Goal: Task Accomplishment & Management: Use online tool/utility

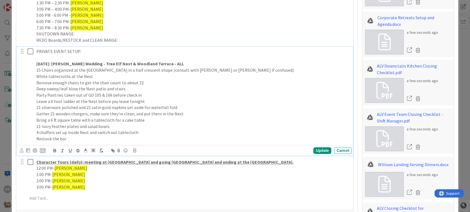
drag, startPoint x: 184, startPoint y: 62, endPoint x: 177, endPoint y: 62, distance: 6.1
click at [177, 62] on p "[DATE]: [PERSON_NAME] Wedding - Tree Elf Nest & Woodland Terrace - ALL" at bounding box center [192, 64] width 313 height 6
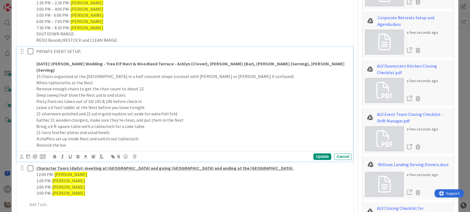
click at [227, 64] on strong "[DATE]: [PERSON_NAME] Wedding - Tree Elf Nest & Woodland Terrace - Ashlyn (Clov…" at bounding box center [190, 67] width 309 height 12
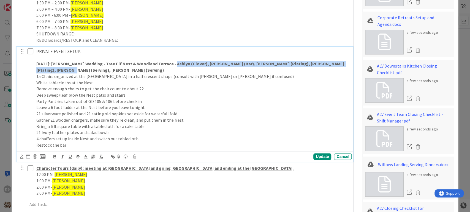
drag, startPoint x: 64, startPoint y: 71, endPoint x: 171, endPoint y: 63, distance: 107.8
click at [171, 63] on p "[DATE]: [PERSON_NAME] Wedding - Tree Elf Nest & Woodland Terrace - Ashlyn (Clov…" at bounding box center [192, 67] width 313 height 12
click at [92, 154] on icon at bounding box center [93, 156] width 5 height 5
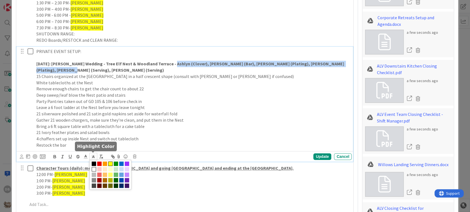
click at [109, 163] on span at bounding box center [110, 164] width 4 height 4
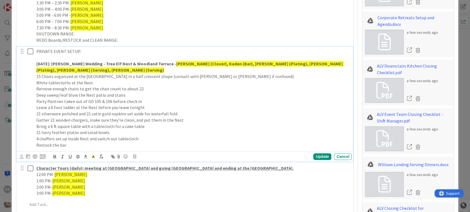
click at [209, 65] on strong "[PERSON_NAME] (Clover), Kaden (Bar), [PERSON_NAME] (Plating), [PERSON_NAME] (Pl…" at bounding box center [189, 67] width 307 height 12
click at [321, 158] on div "Update" at bounding box center [322, 157] width 18 height 7
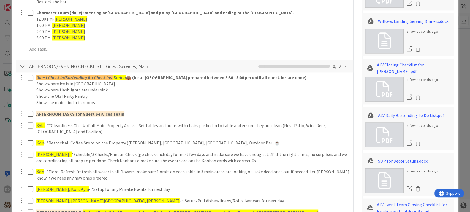
scroll to position [629, 0]
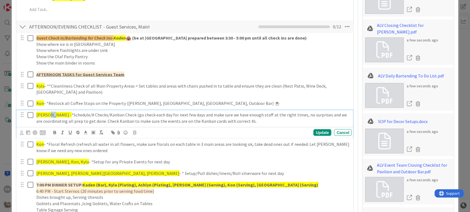
click at [48, 115] on span "[PERSON_NAME] -" at bounding box center [53, 115] width 35 height 6
drag, startPoint x: 51, startPoint y: 114, endPoint x: 47, endPoint y: 114, distance: 3.6
click at [47, 114] on span "[PERSON_NAME] -" at bounding box center [53, 115] width 35 height 6
drag, startPoint x: 48, startPoint y: 114, endPoint x: 52, endPoint y: 114, distance: 4.7
click at [52, 114] on p "[PERSON_NAME] - *Schedule/# Checks/Kanban Check (go check each day for next few…" at bounding box center [192, 118] width 313 height 12
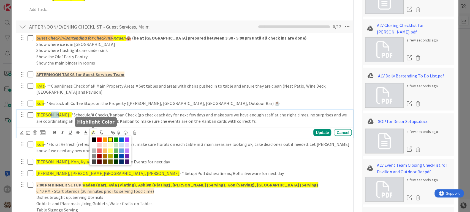
click at [92, 133] on icon at bounding box center [93, 132] width 5 height 5
click at [94, 144] on span at bounding box center [94, 145] width 4 height 4
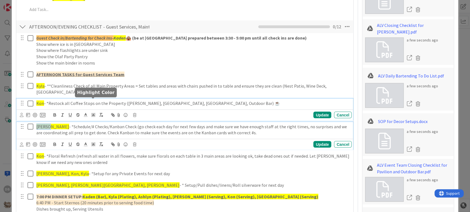
click at [97, 103] on div "Kon - *Restock all Coffee Stops on the Property ([GEOGRAPHIC_DATA], [GEOGRAPHIC…" at bounding box center [185, 109] width 336 height 22
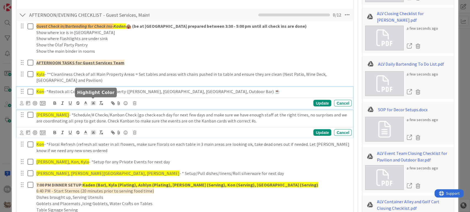
type textarea "x"
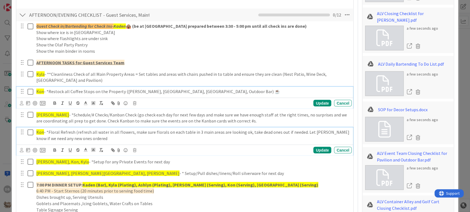
click at [42, 133] on span "Kon" at bounding box center [40, 132] width 8 height 6
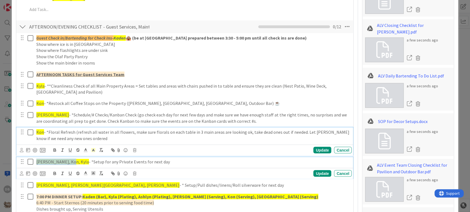
drag, startPoint x: 68, startPoint y: 161, endPoint x: 37, endPoint y: 154, distance: 31.5
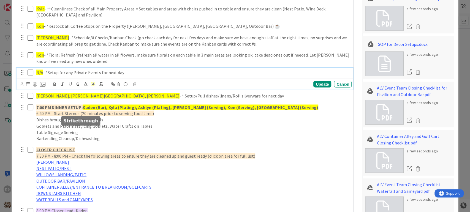
scroll to position [709, 0]
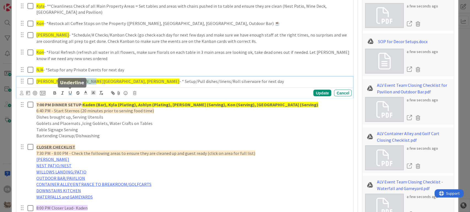
drag, startPoint x: 83, startPoint y: 94, endPoint x: 69, endPoint y: 95, distance: 13.2
click at [69, 95] on div "[PERSON_NAME], Kon, [GEOGRAPHIC_DATA], Kyndal - * Setup/Pull dishes/linens/Roll…" at bounding box center [185, 88] width 336 height 22
click at [81, 80] on span "[PERSON_NAME], [PERSON_NAME][GEOGRAPHIC_DATA], [PERSON_NAME]" at bounding box center [107, 82] width 143 height 6
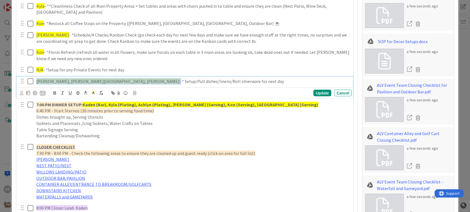
drag, startPoint x: 83, startPoint y: 81, endPoint x: 36, endPoint y: 81, distance: 46.8
click at [36, 81] on p "[PERSON_NAME], Kon, [GEOGRAPHIC_DATA], Kyndal - * Setup/Pull dishes/linens/Roll…" at bounding box center [192, 81] width 313 height 6
click at [73, 83] on span "[PERSON_NAME], [PERSON_NAME][GEOGRAPHIC_DATA], [PERSON_NAME]" at bounding box center [107, 82] width 143 height 6
drag, startPoint x: 82, startPoint y: 79, endPoint x: 36, endPoint y: 74, distance: 46.8
click at [36, 74] on div "Guest Check in/Bartending for Check Ins- Kaden 🛖 (be at [GEOGRAPHIC_DATA] prepa…" at bounding box center [185, 158] width 332 height 410
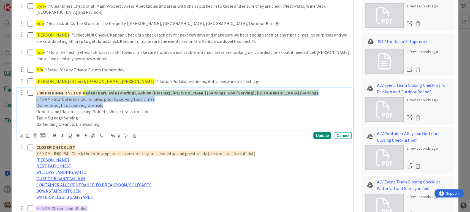
drag, startPoint x: 265, startPoint y: 105, endPoint x: 84, endPoint y: 91, distance: 182.1
click at [84, 91] on p "7:00 PM DINNER SETUP: [PERSON_NAME] (Bar), Kyla (Plating), Ashlyn (Plating), [P…" at bounding box center [192, 93] width 313 height 6
click at [84, 91] on strong "Kaden (Bar), Kyla (Plating), Ashlyn (Plating), [PERSON_NAME] (Serving), Kon (Se…" at bounding box center [201, 93] width 236 height 6
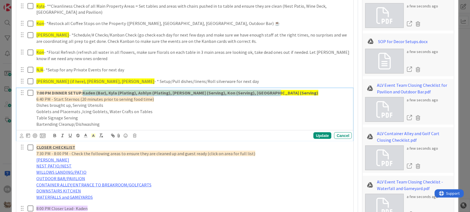
drag, startPoint x: 266, startPoint y: 91, endPoint x: 83, endPoint y: 90, distance: 183.0
click at [83, 90] on p "7:00 PM DINNER SETUP: [PERSON_NAME] (Bar), Kyla (Plating), Ashlyn (Plating), [P…" at bounding box center [192, 93] width 313 height 6
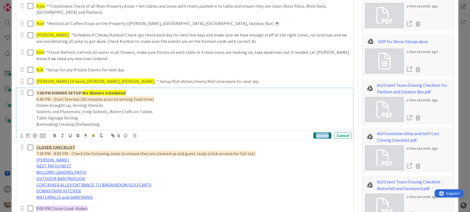
click at [320, 136] on div "Update" at bounding box center [322, 136] width 18 height 7
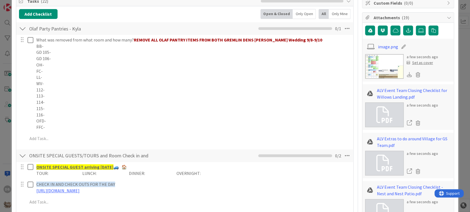
scroll to position [61, 0]
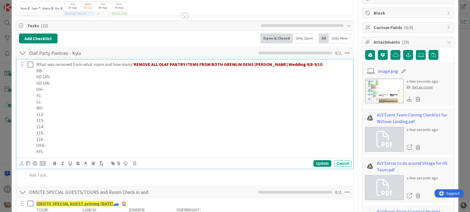
drag, startPoint x: 305, startPoint y: 65, endPoint x: 313, endPoint y: 64, distance: 7.5
click at [313, 64] on p "What was removed from what room and how many? REMOVE ALL OLAF PANTRY ITEMS FROM…" at bounding box center [192, 64] width 313 height 6
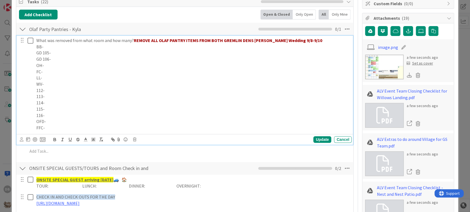
scroll to position [92, 0]
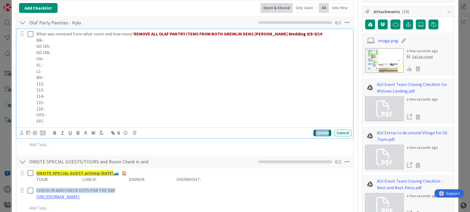
click at [316, 132] on div "Update" at bounding box center [322, 133] width 18 height 7
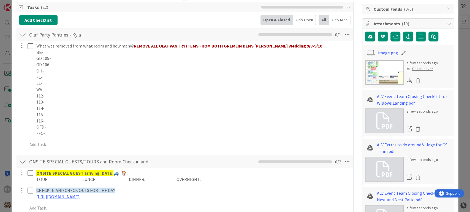
scroll to position [0, 0]
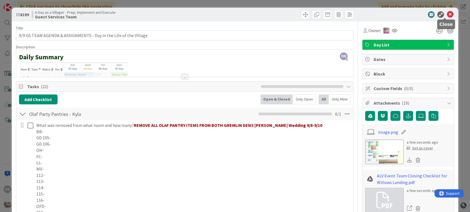
click at [446, 13] on icon at bounding box center [449, 14] width 7 height 7
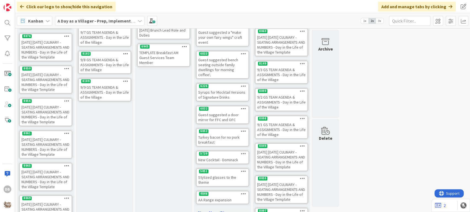
click at [125, 81] on icon at bounding box center [125, 81] width 5 height 4
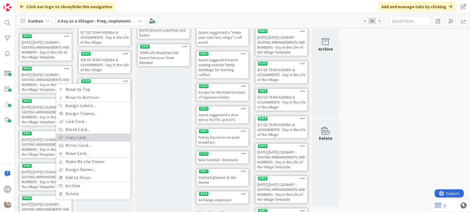
click at [72, 139] on link "Copy Card..." at bounding box center [93, 138] width 74 height 8
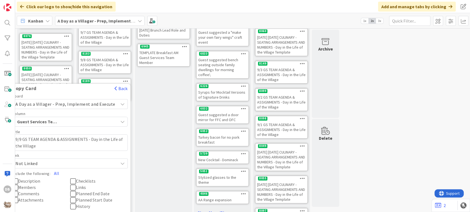
click at [24, 138] on textarea "9/9 GS TEAM AGENDA & ASSIGNMENTS - Day in the Life of the Village" at bounding box center [69, 143] width 115 height 17
type textarea "x"
type textarea "9/ GS TEAM AGENDA & ASSIGNMENTS - Day in the Life of the Village"
type textarea "x"
type textarea "9/1 GS TEAM AGENDA & ASSIGNMENTS - Day in the Life of the Village"
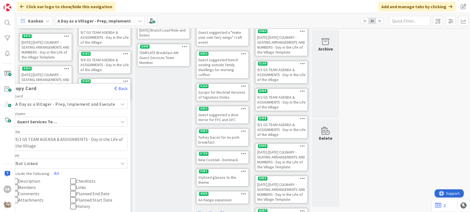
type textarea "x"
type textarea "9/10 GS TEAM AGENDA & ASSIGNMENTS - Day in the Life of the Village"
click at [61, 171] on button "All" at bounding box center [56, 174] width 12 height 10
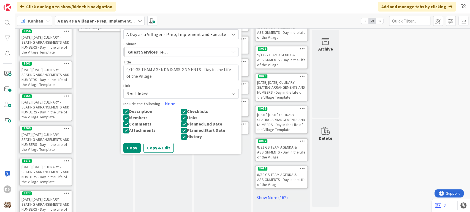
scroll to position [191, 0]
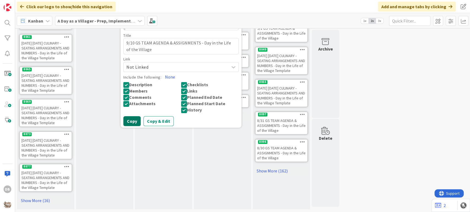
click at [131, 116] on button "Copy" at bounding box center [131, 121] width 17 height 10
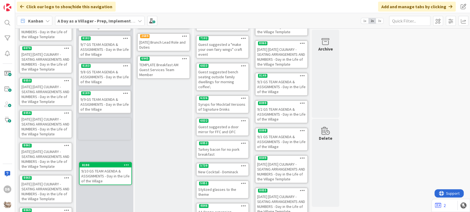
scroll to position [106, 0]
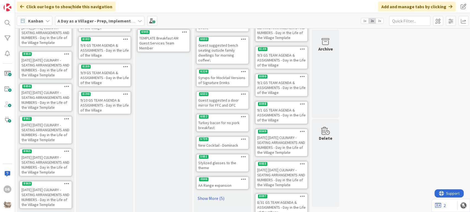
click at [99, 105] on div "9/10 GS TEAM AGENDA & ASSIGNMENTS - Day in the Life of the Village" at bounding box center [105, 105] width 52 height 17
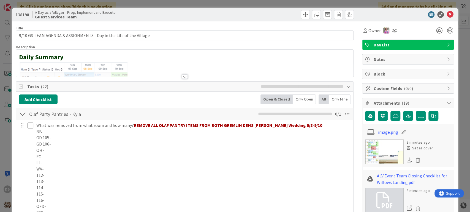
type textarea "x"
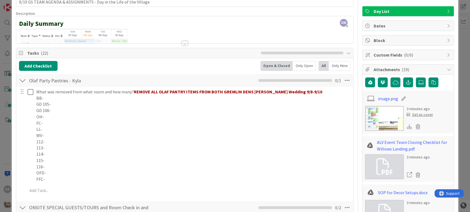
scroll to position [31, 0]
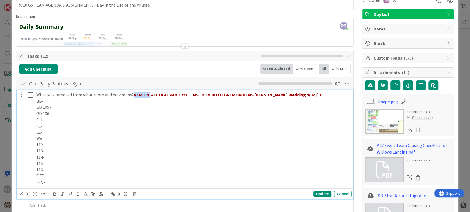
drag, startPoint x: 148, startPoint y: 95, endPoint x: 133, endPoint y: 94, distance: 14.9
click at [134, 94] on strong "REMOVE ALL OLAF PANTRY ITEMS FROM BOTH GREMLIN DENS [PERSON_NAME] Wedding 9/8-9…" at bounding box center [228, 95] width 188 height 6
drag, startPoint x: 198, startPoint y: 94, endPoint x: 195, endPoint y: 94, distance: 3.6
click at [195, 94] on strong "PUT ALL OLAF PANTRY ITEMS FROM BOTH GREMLIN DENS [PERSON_NAME] Wedding 9/8-9/10" at bounding box center [224, 95] width 180 height 6
drag, startPoint x: 200, startPoint y: 94, endPoint x: 189, endPoint y: 96, distance: 11.2
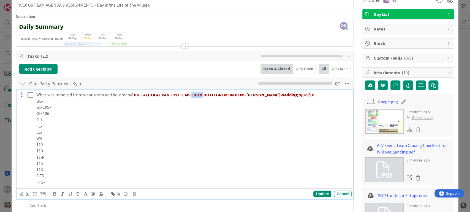
click at [189, 96] on strong "PUT ALL OLAF PANTRY ITEMS FROM BOTH GREMLIN DENS [PERSON_NAME] Wedding 9/8-9/10" at bounding box center [224, 95] width 180 height 6
click at [319, 195] on div "Update" at bounding box center [322, 194] width 18 height 7
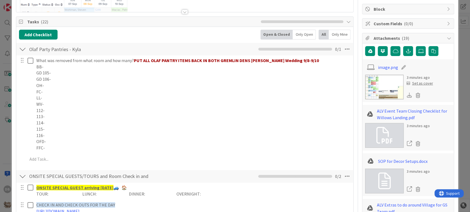
scroll to position [61, 0]
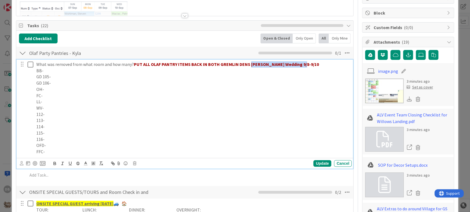
drag, startPoint x: 304, startPoint y: 64, endPoint x: 248, endPoint y: 63, distance: 55.6
click at [248, 63] on p "What was removed from what room and how many? PUT ALL OLAF PANTRY ITEMS BACK IN…" at bounding box center [192, 64] width 313 height 6
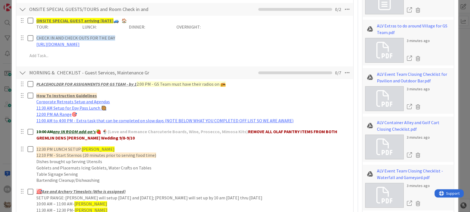
scroll to position [31, 0]
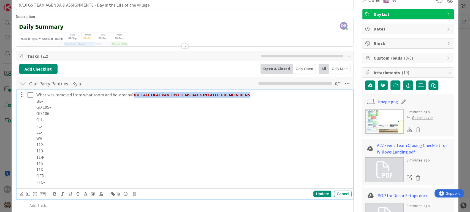
drag, startPoint x: 246, startPoint y: 95, endPoint x: 132, endPoint y: 90, distance: 114.0
click at [132, 90] on div "What was removed from what room and how many? PUT ALL OLAF PANTRY ITEMS BACK IN…" at bounding box center [185, 151] width 332 height 123
copy strong "PUT ALL OLAF PANTRY ITEMS BACK IN BOTH GREMLIN DENS"
click at [247, 119] on p "OH-" at bounding box center [192, 120] width 313 height 6
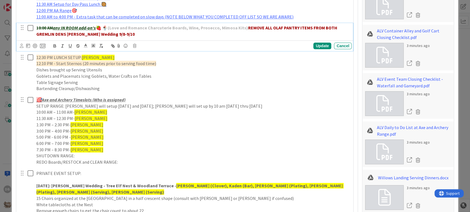
scroll to position [324, 0]
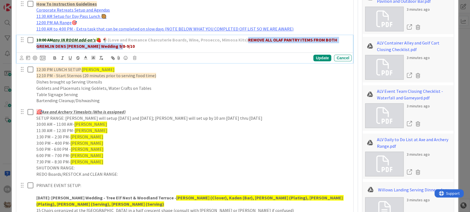
drag, startPoint x: 122, startPoint y: 46, endPoint x: 247, endPoint y: 37, distance: 125.0
click at [247, 37] on p "10:00 AM any IN ROOM add-on's 🍓 🍨 (Love and Romance Charcuterie Boards, Wine, P…" at bounding box center [192, 43] width 313 height 12
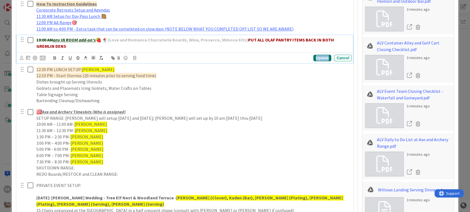
click at [315, 58] on div "Update" at bounding box center [322, 58] width 18 height 7
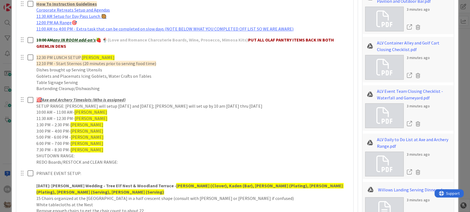
type textarea "x"
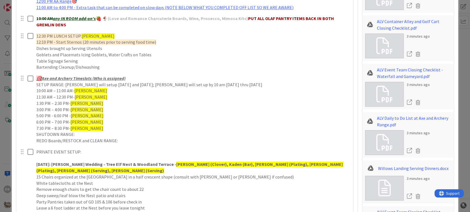
scroll to position [294, 0]
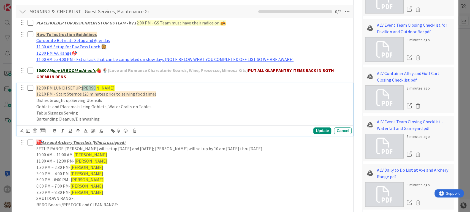
drag, startPoint x: 94, startPoint y: 87, endPoint x: 82, endPoint y: 88, distance: 12.1
click at [82, 88] on span "[PERSON_NAME]" at bounding box center [98, 88] width 33 height 6
click at [319, 130] on div "Update" at bounding box center [322, 131] width 18 height 7
click at [123, 87] on p "12:30 PM LUNCH SETUP: [PERSON_NAME], [PERSON_NAME]" at bounding box center [192, 88] width 313 height 6
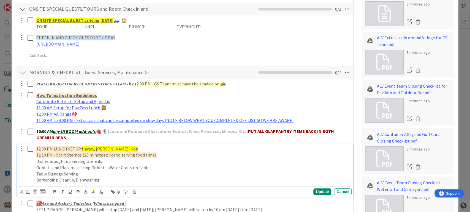
scroll to position [447, 0]
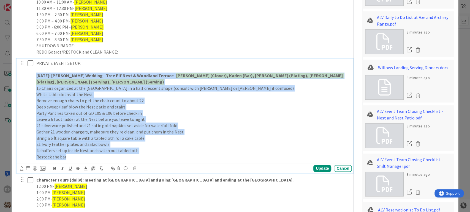
drag, startPoint x: 71, startPoint y: 156, endPoint x: 33, endPoint y: 77, distance: 87.5
click at [33, 77] on div "PRIVATE EVENT SETUP: [DATE]: [PERSON_NAME] Wedding - Tree Elf Nest & Woodland T…" at bounding box center [185, 110] width 333 height 103
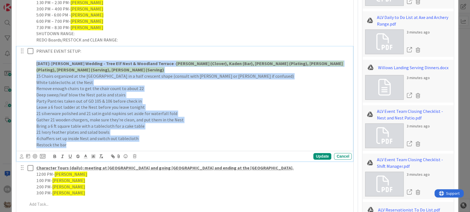
scroll to position [434, 0]
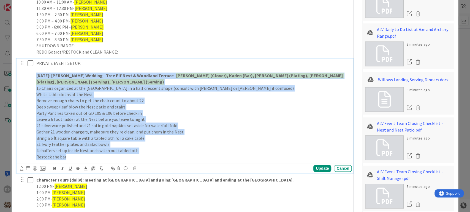
type textarea "x"
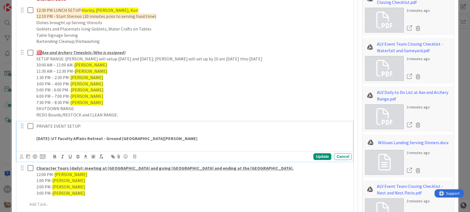
scroll to position [373, 0]
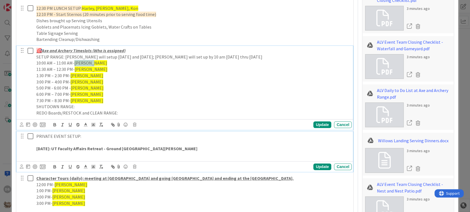
drag, startPoint x: 92, startPoint y: 62, endPoint x: 75, endPoint y: 64, distance: 17.1
click at [75, 64] on span "[PERSON_NAME]" at bounding box center [90, 63] width 33 height 6
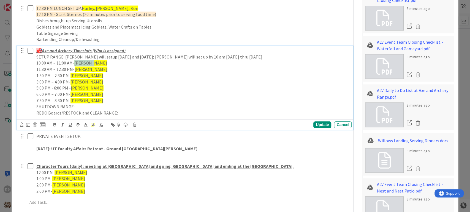
type textarea "x"
drag, startPoint x: 89, startPoint y: 62, endPoint x: 75, endPoint y: 63, distance: 13.8
click at [75, 63] on p "10:00 AM – 11:00 AM- [PERSON_NAME]" at bounding box center [192, 63] width 313 height 6
click at [92, 125] on icon at bounding box center [93, 124] width 5 height 5
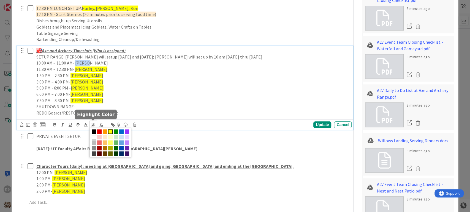
click at [109, 130] on span at bounding box center [110, 132] width 4 height 4
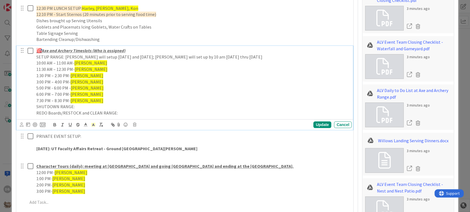
click at [89, 60] on p "10:00 AM – 11:00 AM- [PERSON_NAME]" at bounding box center [192, 63] width 313 height 6
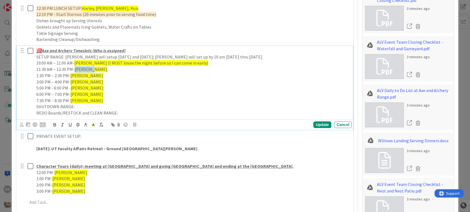
drag, startPoint x: 101, startPoint y: 68, endPoint x: 75, endPoint y: 68, distance: 25.9
click at [75, 68] on p "11:30 AM – 12:30 PM- [PERSON_NAME]" at bounding box center [192, 69] width 313 height 6
drag, startPoint x: 88, startPoint y: 76, endPoint x: 70, endPoint y: 74, distance: 18.0
click at [70, 74] on p "1:30 PM – 2:30 PM- [PERSON_NAME]" at bounding box center [192, 76] width 313 height 6
drag, startPoint x: 83, startPoint y: 75, endPoint x: 71, endPoint y: 76, distance: 11.8
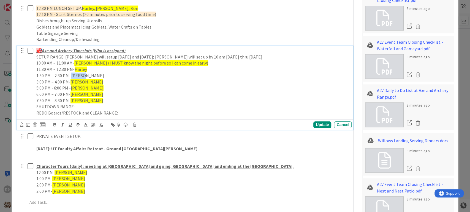
click at [71, 76] on p "1:30 PM – 2:30 PM- [PERSON_NAME]" at bounding box center [192, 76] width 313 height 6
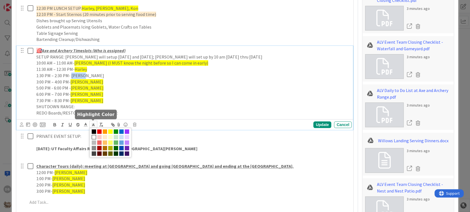
click at [92, 124] on polyline at bounding box center [93, 125] width 2 height 2
click at [109, 132] on span at bounding box center [110, 132] width 4 height 4
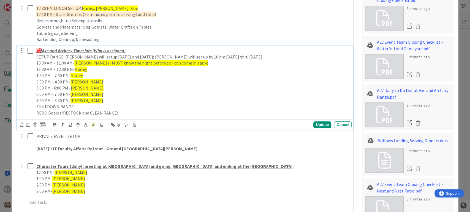
click at [83, 82] on span "[PERSON_NAME]" at bounding box center [86, 82] width 33 height 6
drag, startPoint x: 80, startPoint y: 87, endPoint x: 70, endPoint y: 86, distance: 9.2
click at [70, 86] on p "5:00 PM - 6:00 PM - [PERSON_NAME]" at bounding box center [192, 88] width 313 height 6
drag, startPoint x: 79, startPoint y: 93, endPoint x: 71, endPoint y: 94, distance: 8.0
click at [71, 94] on p "6:00 PM – 7:00 PM- [PERSON_NAME]" at bounding box center [192, 94] width 313 height 6
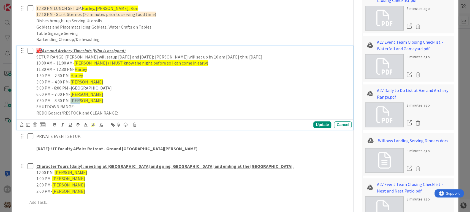
drag, startPoint x: 78, startPoint y: 100, endPoint x: 71, endPoint y: 99, distance: 6.9
click at [71, 99] on p "7:30 PM – 8:30 PM- [PERSON_NAME]" at bounding box center [192, 101] width 313 height 6
drag, startPoint x: 81, startPoint y: 89, endPoint x: 70, endPoint y: 88, distance: 11.0
click at [70, 88] on p "5:00 PM - 6:00 PM -[GEOGRAPHIC_DATA]" at bounding box center [192, 88] width 313 height 6
click at [93, 125] on icon at bounding box center [93, 124] width 5 height 5
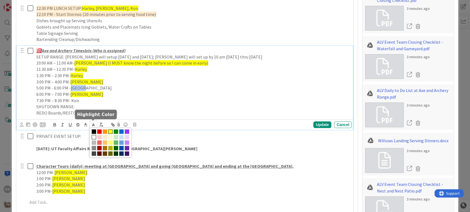
click at [109, 131] on span at bounding box center [110, 132] width 4 height 4
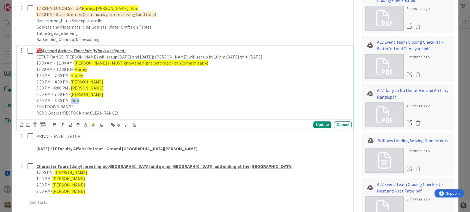
drag, startPoint x: 79, startPoint y: 100, endPoint x: 71, endPoint y: 100, distance: 7.7
click at [71, 100] on p "7:30 PM – 8:30 PM- Kon" at bounding box center [192, 101] width 313 height 6
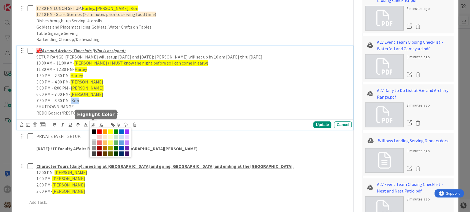
click at [93, 125] on icon at bounding box center [93, 124] width 5 height 5
click at [109, 130] on span at bounding box center [110, 132] width 4 height 4
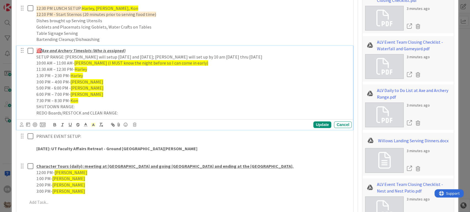
click at [97, 99] on p "7:30 PM – 8:30 PM- Kon" at bounding box center [192, 101] width 313 height 6
click at [105, 92] on p "6:00 PM – 7:00 PM- [PERSON_NAME]" at bounding box center [192, 94] width 313 height 6
click at [316, 125] on div "Update" at bounding box center [322, 125] width 18 height 7
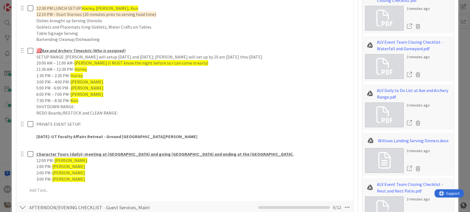
type textarea "x"
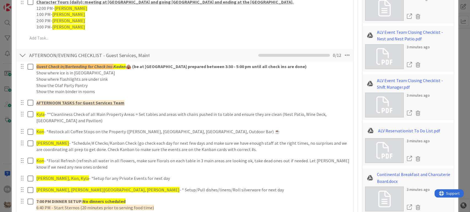
scroll to position [526, 0]
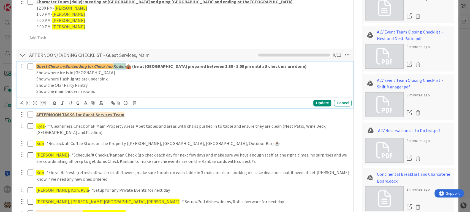
drag, startPoint x: 124, startPoint y: 66, endPoint x: 115, endPoint y: 65, distance: 9.4
click at [115, 65] on em "Kaden" at bounding box center [119, 67] width 12 height 6
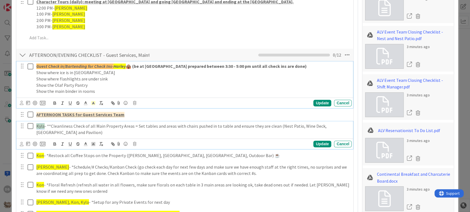
drag, startPoint x: 43, startPoint y: 125, endPoint x: 37, endPoint y: 125, distance: 6.9
click at [37, 125] on span "Kyla" at bounding box center [40, 127] width 8 height 6
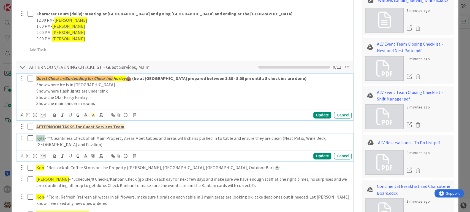
type textarea "x"
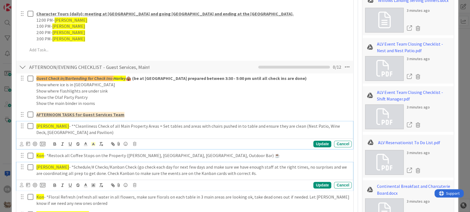
click at [48, 167] on p "[PERSON_NAME] - *Schedule/# Checks/Kanban Check (go check each day for next few…" at bounding box center [192, 170] width 313 height 12
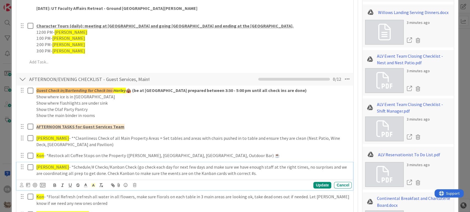
type textarea "x"
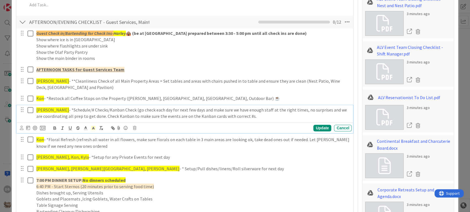
scroll to position [594, 0]
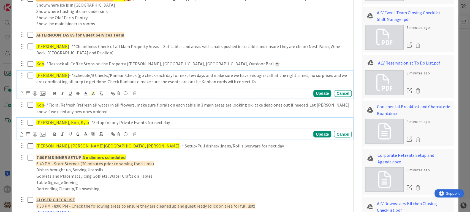
click at [64, 121] on span "[PERSON_NAME], Kon, Kyla" at bounding box center [62, 123] width 53 height 6
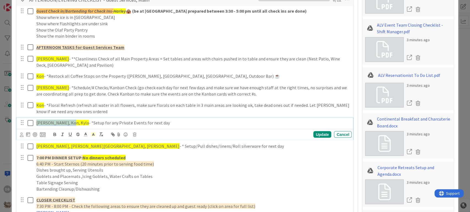
drag, startPoint x: 67, startPoint y: 122, endPoint x: 35, endPoint y: 121, distance: 32.8
click at [35, 121] on div "[PERSON_NAME], [GEOGRAPHIC_DATA], Kyla - *Setup for any Private Events for next…" at bounding box center [192, 123] width 317 height 10
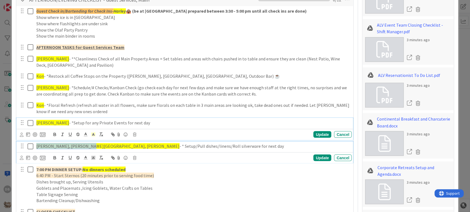
drag, startPoint x: 82, startPoint y: 143, endPoint x: 37, endPoint y: 147, distance: 44.7
click at [37, 147] on span "[PERSON_NAME], [PERSON_NAME][GEOGRAPHIC_DATA], [PERSON_NAME]" at bounding box center [107, 146] width 143 height 6
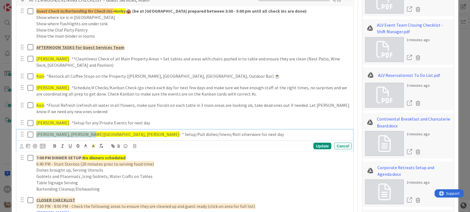
scroll to position [570, 0]
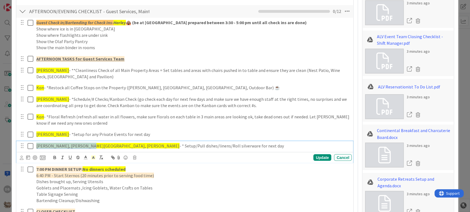
type textarea "x"
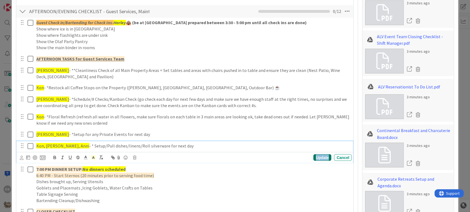
click at [318, 158] on div "Update" at bounding box center [322, 157] width 18 height 7
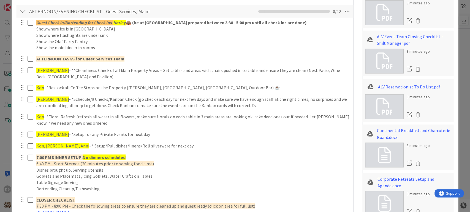
type textarea "x"
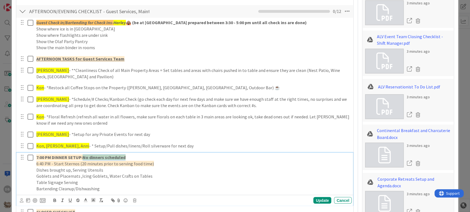
drag, startPoint x: 130, startPoint y: 156, endPoint x: 84, endPoint y: 157, distance: 46.5
click at [84, 157] on p "7:00 PM DINNER SETUP: No dinners scheduled" at bounding box center [192, 157] width 313 height 6
click at [316, 197] on div "Update" at bounding box center [322, 200] width 18 height 7
type textarea "x"
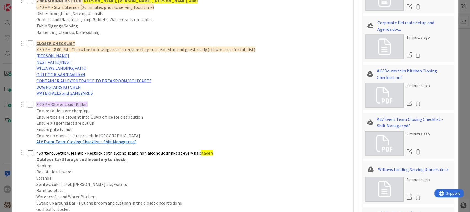
scroll to position [753, 0]
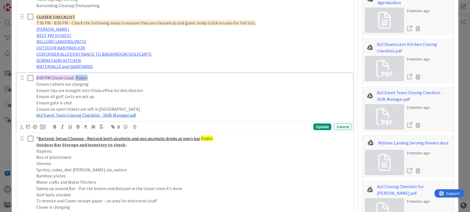
drag, startPoint x: 86, startPoint y: 77, endPoint x: 75, endPoint y: 76, distance: 10.8
click at [75, 76] on span "8:00 PM Closer Lead- Kaden" at bounding box center [61, 78] width 51 height 6
drag, startPoint x: 205, startPoint y: 138, endPoint x: 198, endPoint y: 138, distance: 7.2
click at [201, 138] on span "Kaden" at bounding box center [207, 139] width 12 height 6
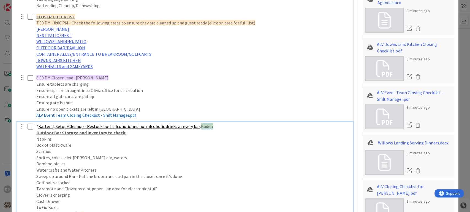
scroll to position [741, 0]
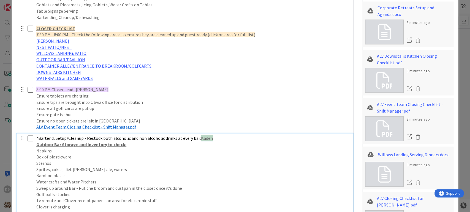
type textarea "x"
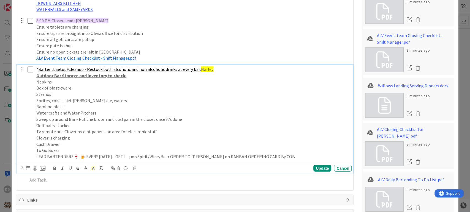
scroll to position [833, 0]
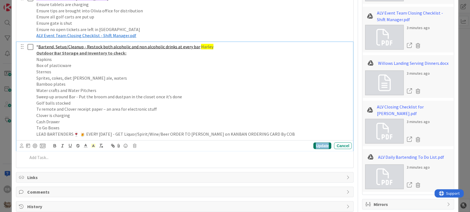
click at [314, 146] on div "Update" at bounding box center [322, 146] width 18 height 7
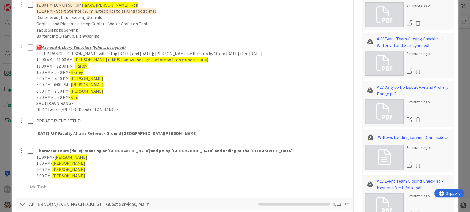
scroll to position [374, 0]
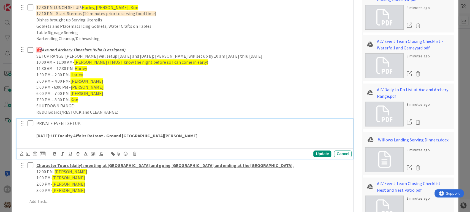
click at [108, 141] on p at bounding box center [192, 142] width 313 height 6
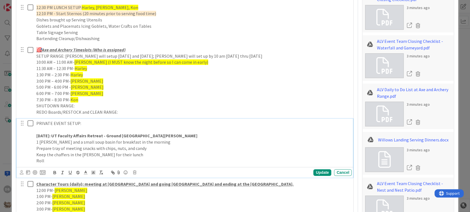
click at [128, 154] on p "Keep the chaffers in the [PERSON_NAME] for their lunch" at bounding box center [192, 155] width 313 height 6
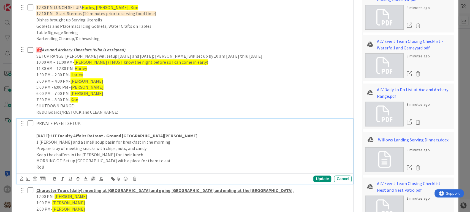
click at [51, 164] on p "Roll" at bounding box center [192, 167] width 313 height 6
click at [77, 166] on p "Percolator, coffee acoutremonts," at bounding box center [192, 167] width 313 height 6
click at [108, 170] on div "PRIVATE EVENT SETUP: [DATE]: UT Faculty Affairs Retreat - Ground Elf [PERSON_NA…" at bounding box center [192, 145] width 317 height 53
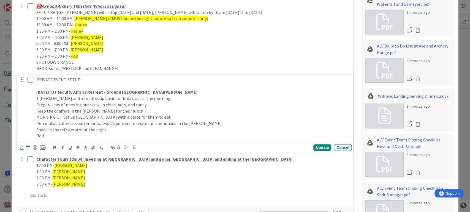
scroll to position [436, 0]
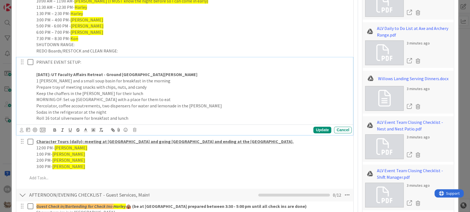
click at [77, 119] on p "Roll 16 total silverwawre for breakfast and lunch" at bounding box center [192, 118] width 313 height 6
click at [130, 118] on p "Roll 16 total silverware for breakfast and lunch" at bounding box center [192, 118] width 313 height 6
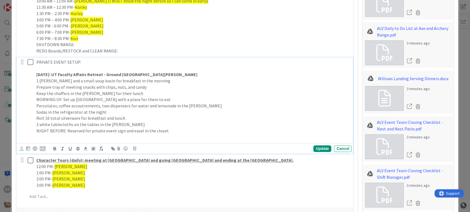
click at [35, 111] on div "PRIVATE EVENT SETUP: [DATE]: UT Faculty Affairs Retreat - Ground Elf [PERSON_NA…" at bounding box center [192, 100] width 317 height 84
drag, startPoint x: 134, startPoint y: 111, endPoint x: 26, endPoint y: 111, distance: 108.1
click at [26, 111] on div "PRIVATE EVENT SETUP: [DATE]: UT Faculty Affairs Retreat - Ground Elf [PERSON_NA…" at bounding box center [185, 100] width 333 height 84
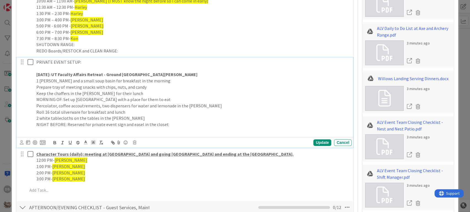
click at [42, 128] on p at bounding box center [192, 131] width 313 height 6
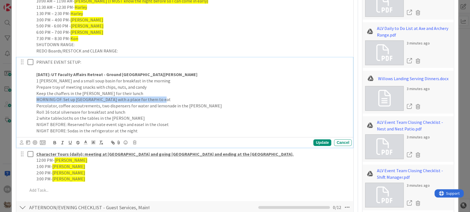
drag, startPoint x: 157, startPoint y: 98, endPoint x: 37, endPoint y: 98, distance: 120.5
click at [37, 98] on p "MORNING OF: Set up [GEOGRAPHIC_DATA] with a place for them to eat" at bounding box center [192, 100] width 313 height 6
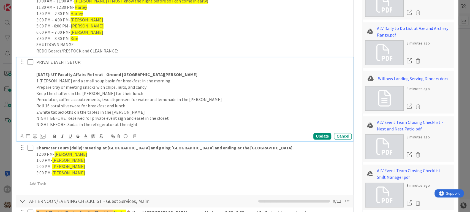
click at [139, 127] on p "NIGHT BEFORE: Sodas in the refrigerator at the night" at bounding box center [192, 125] width 313 height 6
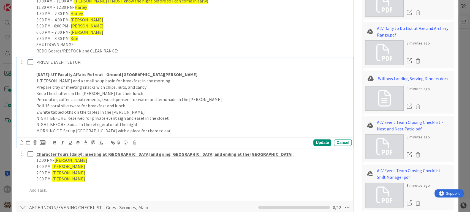
click at [138, 106] on p "Roll 16 total silverware for breakfast and lunch" at bounding box center [192, 106] width 313 height 6
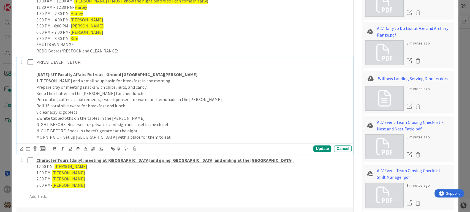
click at [166, 139] on p "MORNING OF: Set up [GEOGRAPHIC_DATA] with a place for them to eat" at bounding box center [192, 137] width 313 height 6
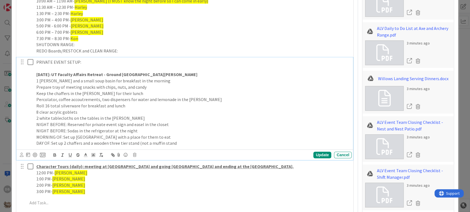
click at [52, 80] on p "1 [PERSON_NAME] and a small soup basin for breakfast in the morning" at bounding box center [192, 81] width 313 height 6
click at [172, 140] on p "DAY OF: Set up 2 chaffers and a wooden three tier stand (not a muffin stand" at bounding box center [192, 143] width 313 height 6
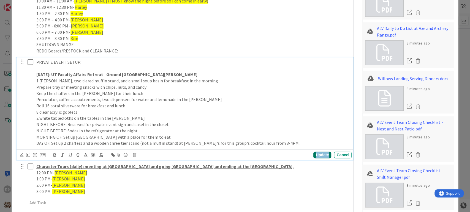
click at [314, 152] on div "Update" at bounding box center [322, 155] width 18 height 7
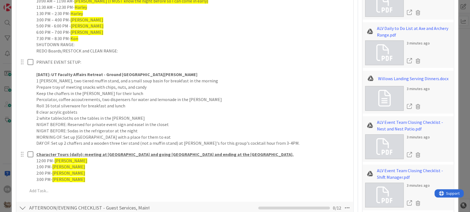
type textarea "x"
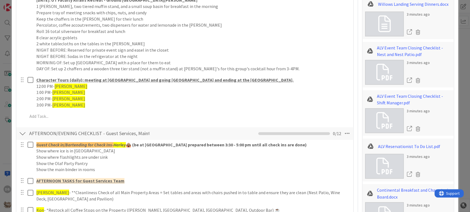
scroll to position [527, 0]
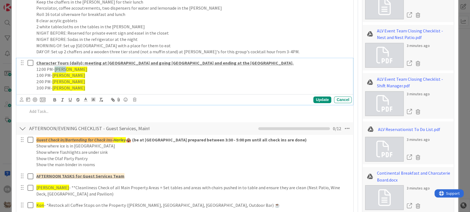
drag, startPoint x: 67, startPoint y: 70, endPoint x: 55, endPoint y: 69, distance: 11.6
click at [55, 69] on p "12:00 PM- [PERSON_NAME]" at bounding box center [192, 69] width 313 height 6
drag, startPoint x: 64, startPoint y: 76, endPoint x: 53, endPoint y: 74, distance: 10.6
click at [53, 74] on span "[PERSON_NAME]" at bounding box center [68, 76] width 33 height 6
drag, startPoint x: 63, startPoint y: 80, endPoint x: 58, endPoint y: 80, distance: 5.2
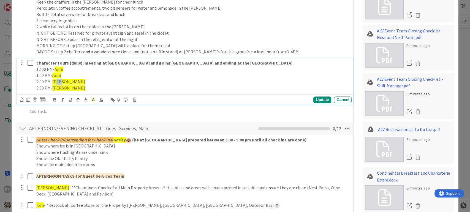
click at [58, 80] on span "[PERSON_NAME]" at bounding box center [68, 82] width 33 height 6
drag, startPoint x: 65, startPoint y: 81, endPoint x: 53, endPoint y: 81, distance: 12.1
click at [53, 81] on p "2:00 PM- [PERSON_NAME]" at bounding box center [192, 82] width 313 height 6
drag, startPoint x: 64, startPoint y: 87, endPoint x: 53, endPoint y: 89, distance: 11.3
click at [53, 89] on span "[PERSON_NAME]" at bounding box center [68, 88] width 33 height 6
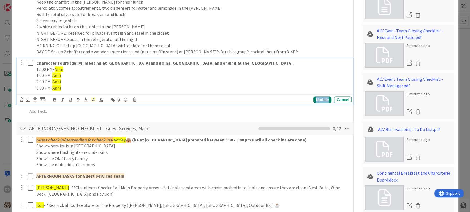
click at [317, 99] on div "Update" at bounding box center [322, 100] width 18 height 7
type textarea "x"
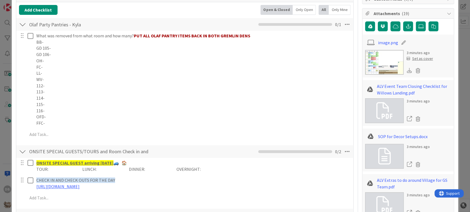
scroll to position [0, 0]
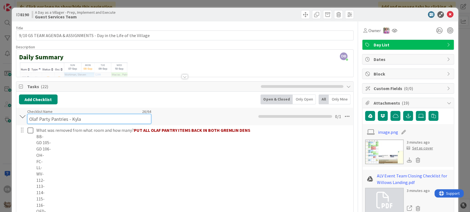
click at [86, 112] on div "Checklist Name 26 / 64 Olaf Party Pantries - [GEOGRAPHIC_DATA]" at bounding box center [89, 116] width 124 height 15
drag, startPoint x: 82, startPoint y: 118, endPoint x: 70, endPoint y: 117, distance: 11.3
click at [70, 117] on input "Olaf Party Pantries - Kyla" at bounding box center [89, 119] width 124 height 10
type input "Olaf Party Pantries - [PERSON_NAME]"
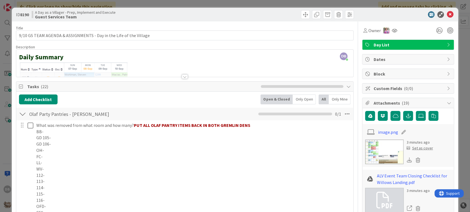
click at [446, 14] on icon at bounding box center [449, 14] width 7 height 7
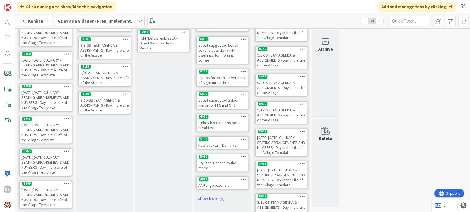
click at [101, 78] on div "9/9 GS TEAM AGENDA & ASSIGNMENTS - Day in the Life of the Village" at bounding box center [105, 77] width 52 height 17
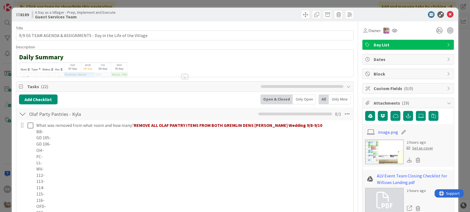
type textarea "x"
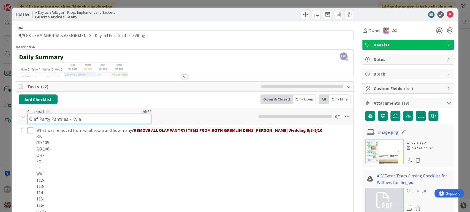
click at [80, 114] on div "Checklist Name 26 / 64 Olaf Party Pantries - [GEOGRAPHIC_DATA]" at bounding box center [89, 116] width 124 height 15
drag, startPoint x: 80, startPoint y: 117, endPoint x: 72, endPoint y: 118, distance: 8.6
click at [72, 118] on input "Olaf Party Pantries - Kyla" at bounding box center [89, 119] width 124 height 10
type input "Olaf Party Pantries - [PERSON_NAME]"
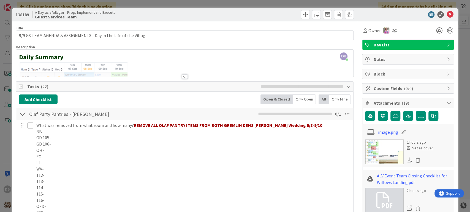
click at [129, 102] on div "Add Checklist Open & Closed Only Open All Only Mine" at bounding box center [185, 100] width 332 height 10
drag, startPoint x: 444, startPoint y: 14, endPoint x: 418, endPoint y: 29, distance: 30.2
click at [446, 14] on icon at bounding box center [449, 14] width 7 height 7
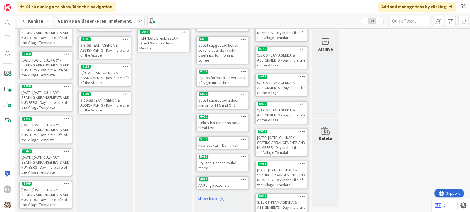
click at [106, 97] on div "9/10 GS TEAM AGENDA & ASSIGNMENTS - Day in the Life of the Village" at bounding box center [105, 105] width 52 height 17
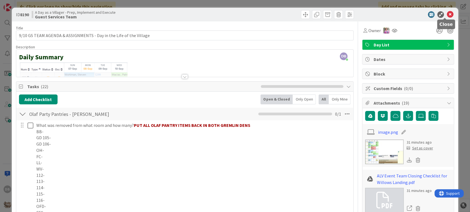
click at [446, 13] on icon at bounding box center [449, 14] width 7 height 7
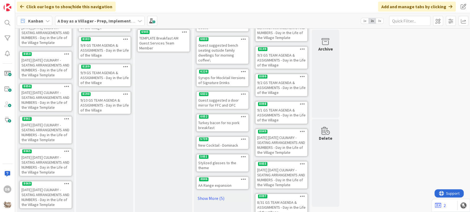
click at [127, 95] on icon at bounding box center [125, 94] width 5 height 4
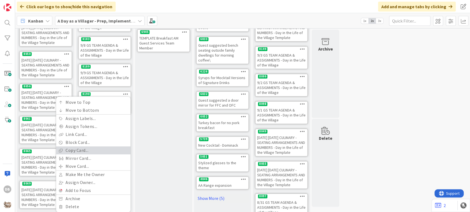
click at [83, 151] on link "Copy Card..." at bounding box center [93, 151] width 74 height 8
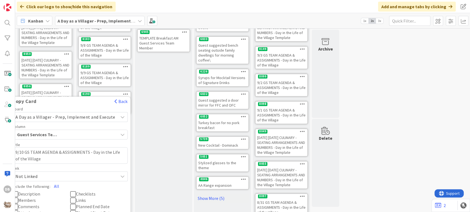
click at [27, 151] on textarea "9/10 GS TEAM AGENDA & ASSIGNMENTS - Day in the Life of the Village" at bounding box center [69, 155] width 115 height 17
type textarea "x"
type textarea "9/1 GS TEAM AGENDA & ASSIGNMENTS - Day in the Life of the Village"
type textarea "x"
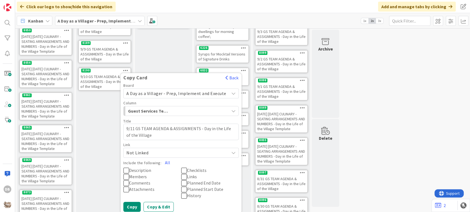
scroll to position [167, 0]
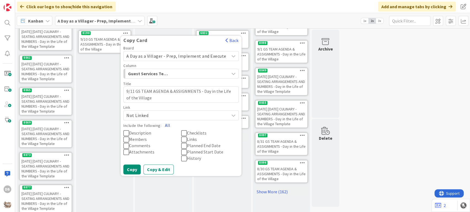
type textarea "9/11 GS TEAM AGENDA & ASSIGNMENTS - Day in the Life of the Village"
click at [166, 124] on button "All" at bounding box center [167, 126] width 12 height 10
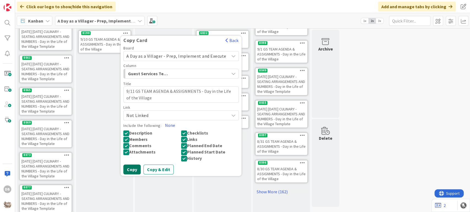
click at [132, 170] on button "Copy" at bounding box center [131, 170] width 17 height 10
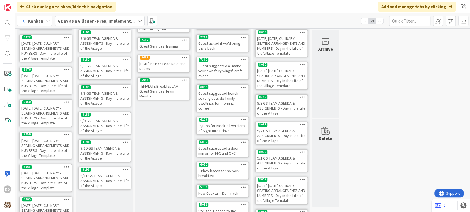
scroll to position [0, 0]
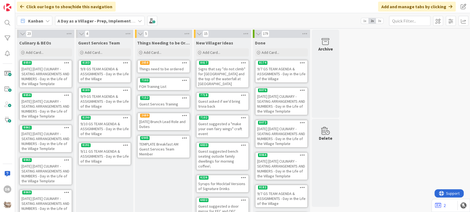
click at [124, 144] on icon at bounding box center [125, 145] width 5 height 4
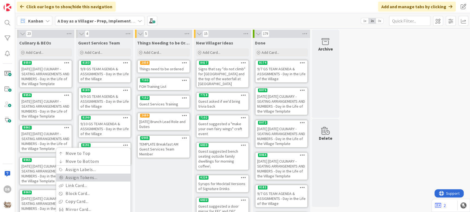
scroll to position [31, 0]
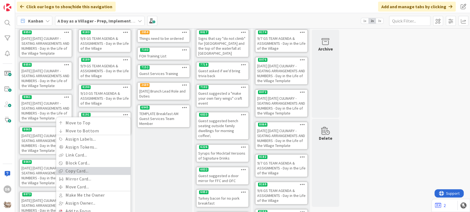
click at [92, 173] on link "Copy Card..." at bounding box center [93, 171] width 74 height 8
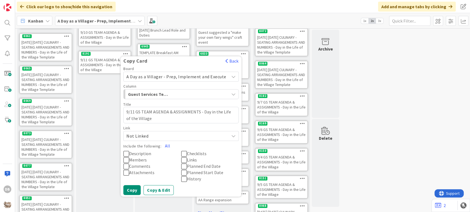
scroll to position [122, 0]
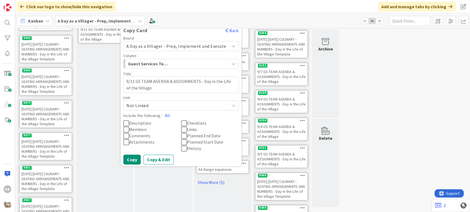
click at [134, 80] on textarea "9/11 GS TEAM AGENDA & ASSIGNMENTS - Day in the Life of the Village" at bounding box center [180, 84] width 115 height 17
type textarea "x"
type textarea "9/1 GS TEAM AGENDA & ASSIGNMENTS - Day in the Life of the Village"
type textarea "x"
type textarea "9/12 GS TEAM AGENDA & ASSIGNMENTS - Day in the Life of the Village"
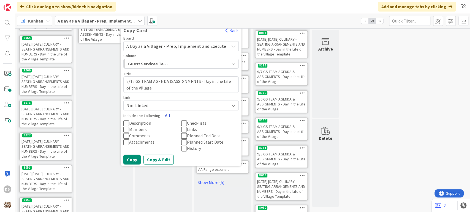
click at [169, 113] on button "All" at bounding box center [167, 116] width 12 height 10
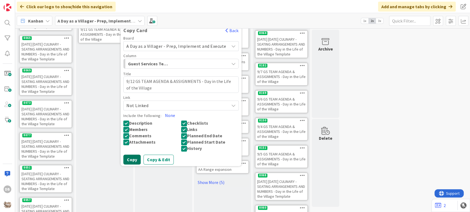
click at [130, 158] on button "Copy" at bounding box center [131, 160] width 17 height 10
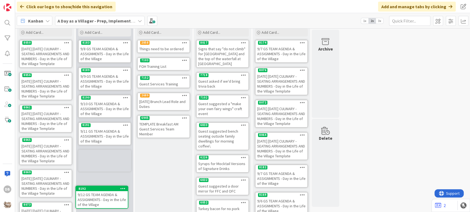
scroll to position [56, 0]
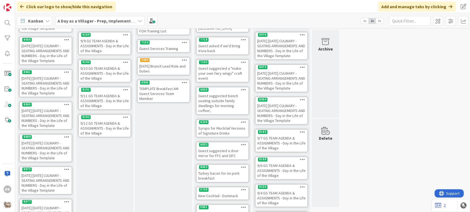
click at [105, 122] on div "9/12 GS TEAM AGENDA & ASSIGNMENTS - Day in the Life of the Village" at bounding box center [105, 128] width 52 height 17
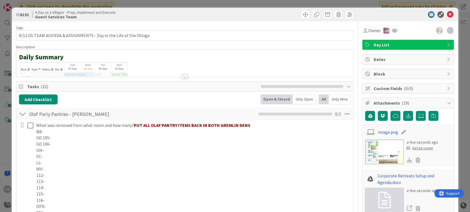
type textarea "x"
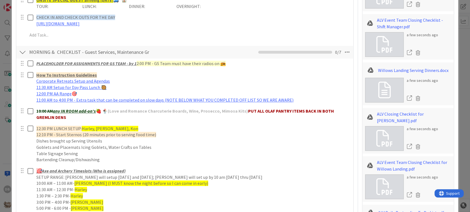
scroll to position [275, 0]
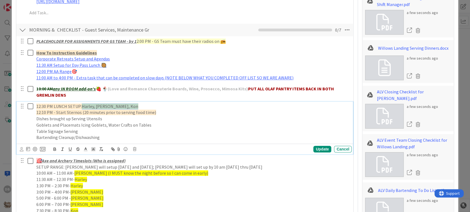
drag, startPoint x: 131, startPoint y: 107, endPoint x: 82, endPoint y: 104, distance: 49.4
click at [82, 104] on p "12:30 PM LUNCH SETUP: [PERSON_NAME], [PERSON_NAME], Kon" at bounding box center [192, 106] width 313 height 6
click at [132, 106] on p "12:30 PM LUNCH SETUP: [PERSON_NAME], [PERSON_NAME], Kon" at bounding box center [192, 106] width 313 height 6
drag, startPoint x: 132, startPoint y: 106, endPoint x: 86, endPoint y: 107, distance: 46.2
click at [86, 107] on p "12:30 PM LUNCH SETUP: [PERSON_NAME], [PERSON_NAME], Kon" at bounding box center [192, 106] width 313 height 6
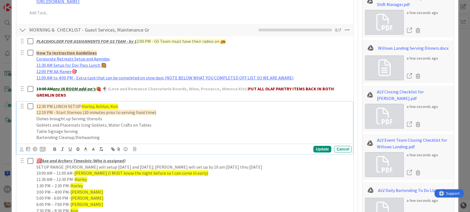
scroll to position [397, 0]
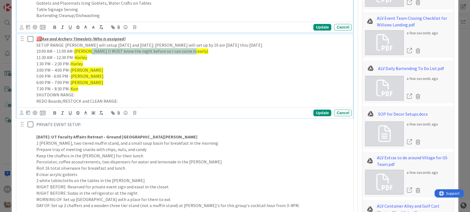
drag, startPoint x: 184, startPoint y: 50, endPoint x: 88, endPoint y: 50, distance: 96.0
click at [88, 50] on span "[PERSON_NAME] (I MUST know the night before so I can come in early)" at bounding box center [141, 51] width 134 height 6
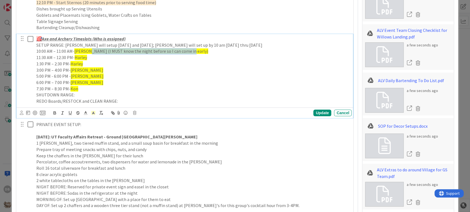
type textarea "x"
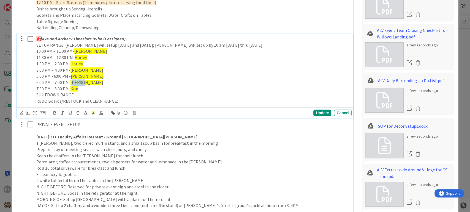
drag, startPoint x: 84, startPoint y: 83, endPoint x: 71, endPoint y: 81, distance: 13.0
click at [71, 81] on p "6:00 PM – 7:00 PM- [PERSON_NAME]" at bounding box center [192, 83] width 313 height 6
click at [320, 113] on div "Update" at bounding box center [322, 113] width 18 height 7
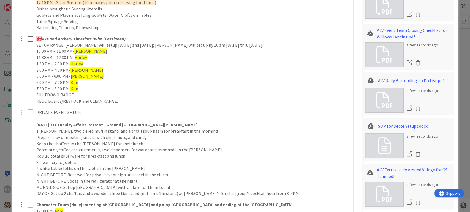
type textarea "x"
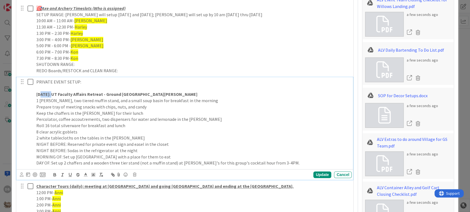
drag, startPoint x: 59, startPoint y: 95, endPoint x: 41, endPoint y: 95, distance: 18.7
click at [41, 95] on strong "[DATE]: UT Faculty Affairs Retreat - Ground [GEOGRAPHIC_DATA][PERSON_NAME]" at bounding box center [116, 95] width 161 height 6
click at [154, 95] on p "[DATE]: UT Faculty Affairs Retreat - Ground [GEOGRAPHIC_DATA][PERSON_NAME]" at bounding box center [192, 94] width 313 height 6
drag, startPoint x: 156, startPoint y: 94, endPoint x: 145, endPoint y: 92, distance: 11.1
click at [145, 92] on p "[DATE]: UT Faculty Affairs Retreat - Ground [GEOGRAPHIC_DATA][PERSON_NAME] - [P…" at bounding box center [192, 94] width 313 height 6
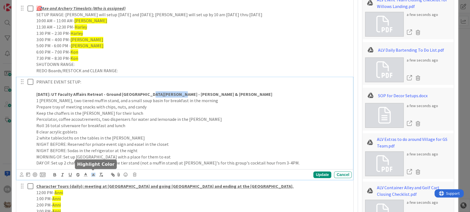
click at [92, 174] on icon at bounding box center [93, 175] width 5 height 5
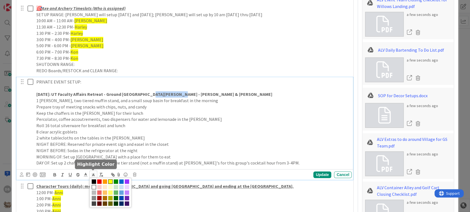
click at [110, 181] on span at bounding box center [110, 182] width 4 height 4
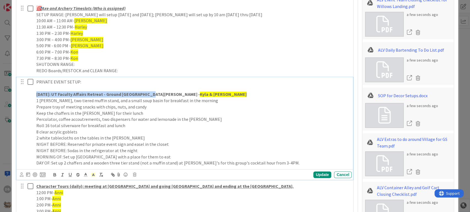
click at [174, 94] on p "[DATE]: UT Faculty Affairs Retreat - Ground [GEOGRAPHIC_DATA][PERSON_NAME] - [P…" at bounding box center [192, 94] width 313 height 6
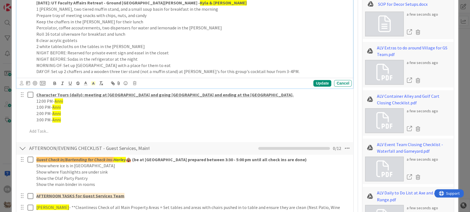
scroll to position [629, 0]
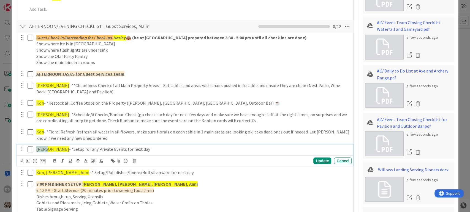
drag, startPoint x: 48, startPoint y: 150, endPoint x: 35, endPoint y: 148, distance: 13.0
click at [35, 148] on div "[PERSON_NAME] - *Setup for any Private Events for next day" at bounding box center [192, 149] width 317 height 10
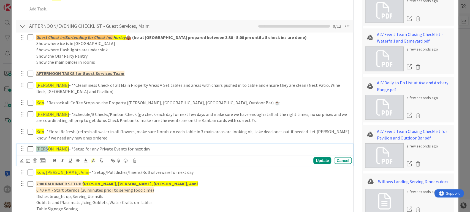
type textarea "x"
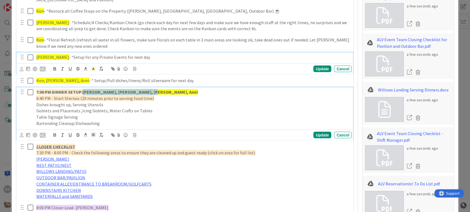
drag, startPoint x: 147, startPoint y: 92, endPoint x: 84, endPoint y: 87, distance: 63.7
click at [84, 87] on div "7:00 PM DINNER SETUP: [PERSON_NAME], [PERSON_NAME], [PERSON_NAME], Anni 6:40 PM…" at bounding box center [192, 107] width 317 height 41
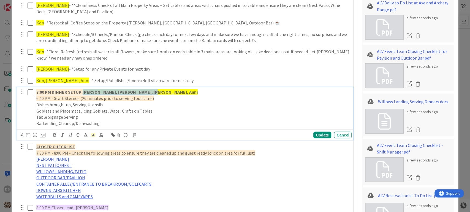
type textarea "x"
click at [111, 90] on strong "[PERSON_NAME], [PERSON_NAME], [PERSON_NAME], Anni" at bounding box center [140, 92] width 115 height 6
drag, startPoint x: 111, startPoint y: 92, endPoint x: 98, endPoint y: 92, distance: 12.9
click at [98, 92] on strong "[PERSON_NAME], [PERSON_NAME], [PERSON_NAME], Anni" at bounding box center [140, 92] width 115 height 6
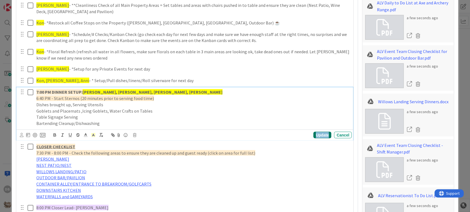
click at [321, 133] on div "Update" at bounding box center [322, 135] width 18 height 7
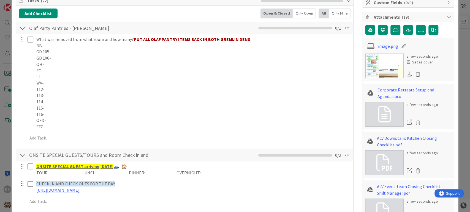
scroll to position [0, 0]
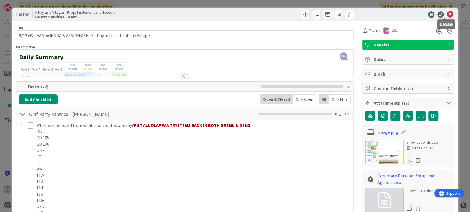
click at [446, 15] on icon at bounding box center [449, 14] width 7 height 7
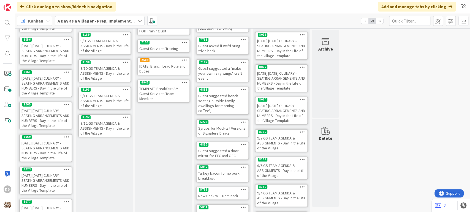
click at [125, 115] on icon at bounding box center [125, 117] width 5 height 4
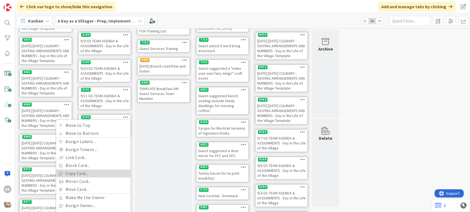
click at [91, 170] on link "Copy Card..." at bounding box center [93, 174] width 74 height 8
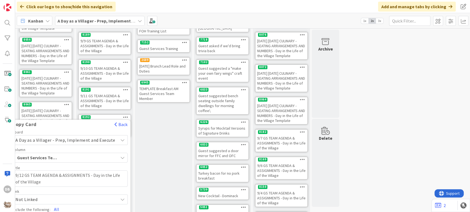
click at [150, 127] on div "Things Needing to be Ordered - PUT IN CARD, Don't make new card Add Card... 285…" at bounding box center [163, 162] width 57 height 360
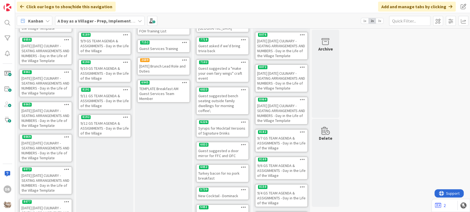
click at [107, 127] on div "9/12 GS TEAM AGENDA & ASSIGNMENTS - Day in the Life of the Village" at bounding box center [105, 128] width 52 height 17
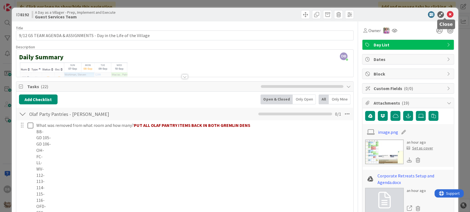
click at [447, 16] on icon at bounding box center [449, 14] width 7 height 7
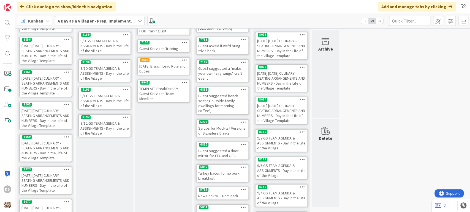
click at [106, 96] on div "9/11 GS TEAM AGENDA & ASSIGNMENTS - Day in the Life of the Village" at bounding box center [105, 100] width 52 height 17
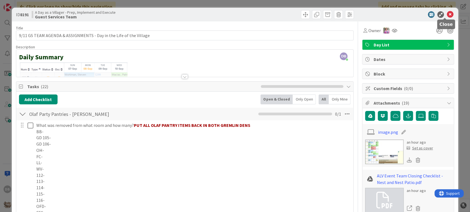
click at [446, 14] on icon at bounding box center [449, 14] width 7 height 7
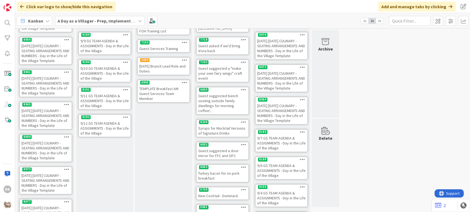
click at [117, 70] on div "9/10 GS TEAM AGENDA & ASSIGNMENTS - Day in the Life of the Village" at bounding box center [105, 73] width 52 height 17
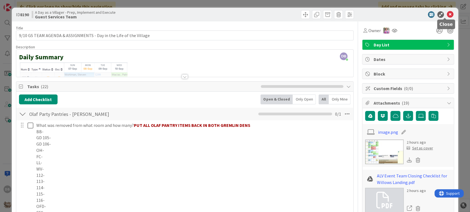
click at [446, 14] on icon at bounding box center [449, 14] width 7 height 7
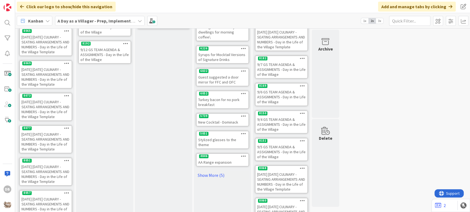
scroll to position [44, 0]
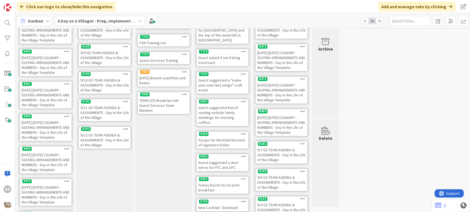
click at [106, 114] on div "9/11 GS TEAM AGENDA & ASSIGNMENTS - Day in the Life of the Village" at bounding box center [105, 112] width 52 height 17
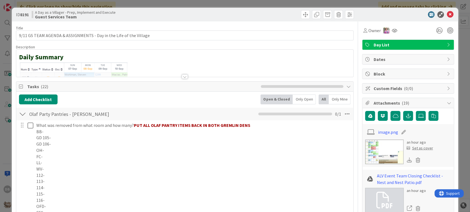
type textarea "x"
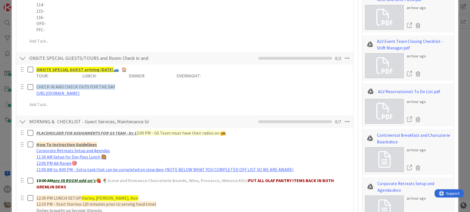
scroll to position [367, 0]
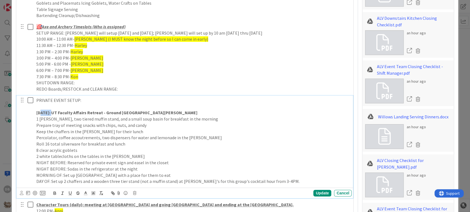
drag, startPoint x: 59, startPoint y: 112, endPoint x: 42, endPoint y: 113, distance: 17.1
click at [42, 113] on strong "[DATE]: UT Faculty Affairs Retreat - Ground [GEOGRAPHIC_DATA][PERSON_NAME]" at bounding box center [116, 113] width 161 height 6
click at [143, 112] on p "[DATE]: UT Faculty Affairs Retreat - Ground [GEOGRAPHIC_DATA][PERSON_NAME]" at bounding box center [192, 113] width 313 height 6
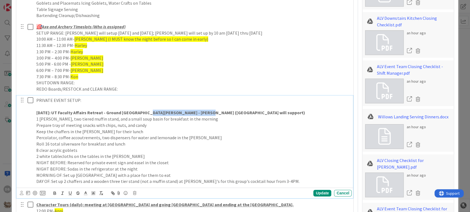
drag, startPoint x: 195, startPoint y: 112, endPoint x: 144, endPoint y: 113, distance: 51.5
click at [144, 113] on p "[DATE]: UT Faculty Affairs Retreat - Ground [GEOGRAPHIC_DATA][PERSON_NAME] - [P…" at bounding box center [192, 113] width 313 height 6
click at [146, 113] on strong "[DATE]: UT Faculty Affairs Retreat - Ground [GEOGRAPHIC_DATA][PERSON_NAME] - [P…" at bounding box center [170, 113] width 269 height 6
drag, startPoint x: 194, startPoint y: 112, endPoint x: 144, endPoint y: 113, distance: 49.3
click at [144, 113] on strong "[DATE]: UT Faculty Affairs Retreat - Ground [GEOGRAPHIC_DATA][PERSON_NAME] - [P…" at bounding box center [170, 113] width 269 height 6
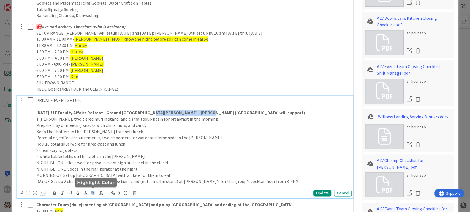
click at [94, 192] on icon at bounding box center [93, 193] width 5 height 5
click at [111, 200] on span at bounding box center [110, 200] width 4 height 4
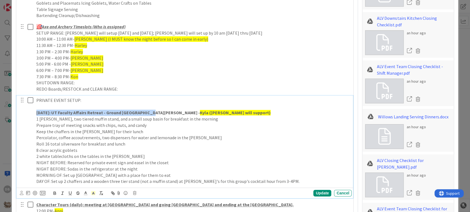
click at [220, 112] on p "[DATE]: UT Faculty Affairs Retreat - Ground [GEOGRAPHIC_DATA][PERSON_NAME] - [P…" at bounding box center [192, 113] width 313 height 6
click at [321, 191] on div "Update" at bounding box center [322, 193] width 18 height 7
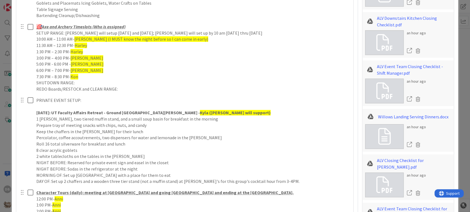
scroll to position [489, 0]
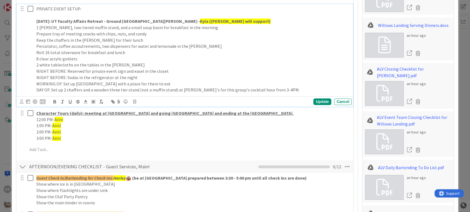
click at [278, 86] on p "MORNING OF: Set up [GEOGRAPHIC_DATA] with a place for them to eat" at bounding box center [192, 84] width 313 height 6
click at [277, 88] on p "DAY OF: Set up 2 chaffers and a wooden three tier stand (not a muffin stand) at…" at bounding box center [192, 90] width 313 height 6
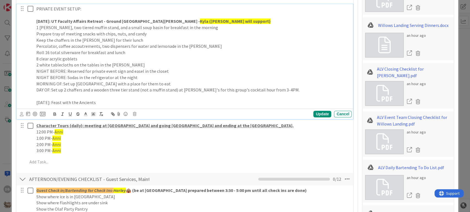
click at [112, 101] on p "[DATE]: Feast with the Ancients" at bounding box center [192, 103] width 313 height 6
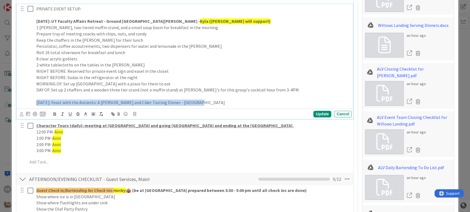
drag, startPoint x: 196, startPoint y: 102, endPoint x: 27, endPoint y: 101, distance: 168.4
click at [27, 101] on div "PRIVATE EVENT SETUP: [DATE]: UT Faculty Affairs Retreat - Ground Elf [PERSON_NA…" at bounding box center [185, 55] width 333 height 103
click at [54, 114] on icon "button" at bounding box center [55, 114] width 2 height 1
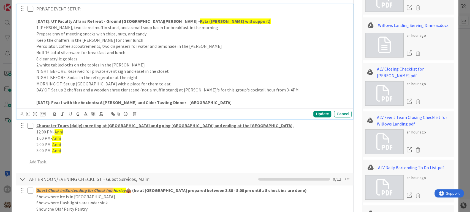
click at [209, 102] on p "[DATE]: Feast with the Ancients: A [PERSON_NAME] and Cider Tasting Dinner - [GE…" at bounding box center [192, 103] width 313 height 6
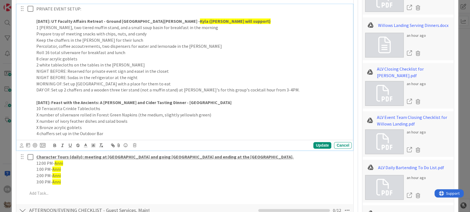
click at [140, 132] on p "4 chaffers set up in the Outdoor Bar" at bounding box center [192, 134] width 313 height 6
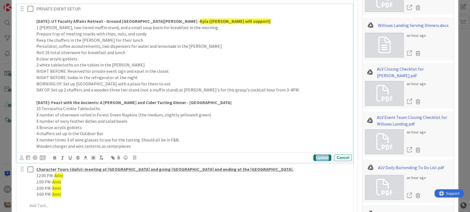
click at [319, 156] on div "Update" at bounding box center [322, 158] width 18 height 7
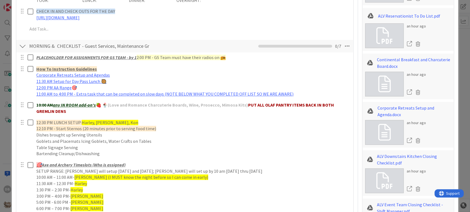
scroll to position [306, 0]
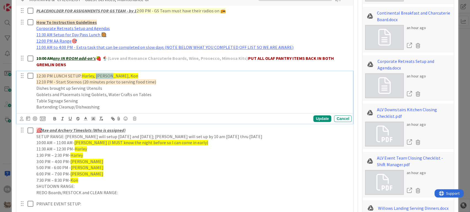
drag, startPoint x: 110, startPoint y: 76, endPoint x: 97, endPoint y: 75, distance: 13.5
click at [97, 75] on span "Harley, [PERSON_NAME], Kon" at bounding box center [110, 76] width 56 height 6
click at [321, 116] on div "Update" at bounding box center [322, 119] width 18 height 7
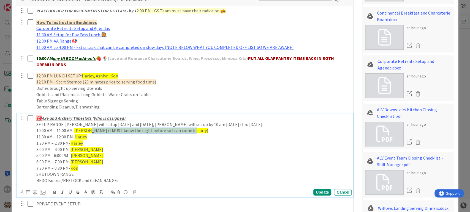
drag, startPoint x: 184, startPoint y: 130, endPoint x: 88, endPoint y: 128, distance: 96.3
click at [88, 128] on span "[PERSON_NAME] (I MUST know the night before so I can come in early)" at bounding box center [141, 131] width 134 height 6
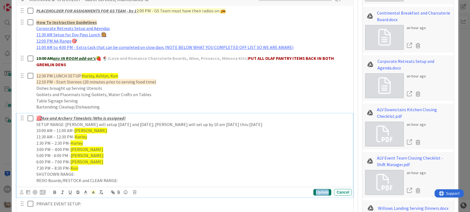
click at [319, 194] on div "Update" at bounding box center [322, 192] width 18 height 7
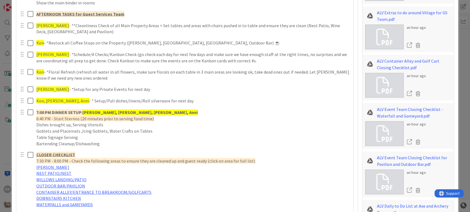
scroll to position [703, 0]
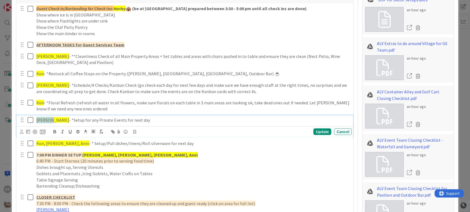
drag, startPoint x: 51, startPoint y: 119, endPoint x: 36, endPoint y: 117, distance: 14.6
click at [36, 117] on span "[PERSON_NAME]" at bounding box center [52, 120] width 33 height 6
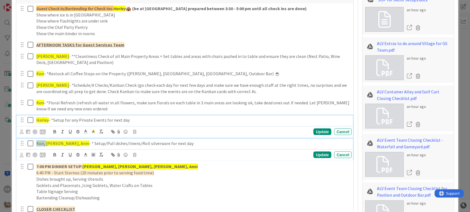
drag, startPoint x: 45, startPoint y: 143, endPoint x: 35, endPoint y: 143, distance: 10.2
click at [35, 143] on div "Kon, [PERSON_NAME], Anni - * Setup/Pull dishes/linens/Roll silverware for next …" at bounding box center [192, 144] width 317 height 10
drag, startPoint x: 48, startPoint y: 132, endPoint x: 51, endPoint y: 129, distance: 3.9
click at [49, 130] on div "Harley - *Setup for any Private Events for next day Update Cancel" at bounding box center [185, 126] width 336 height 22
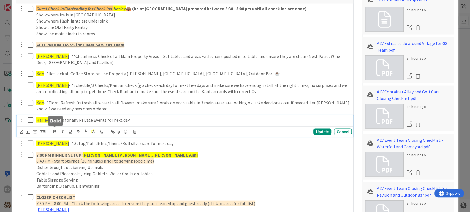
type textarea "x"
click at [43, 122] on span "Harley" at bounding box center [42, 120] width 12 height 6
click at [48, 118] on span "Harley" at bounding box center [42, 120] width 12 height 6
click at [315, 133] on div "Update" at bounding box center [322, 131] width 18 height 7
type textarea "x"
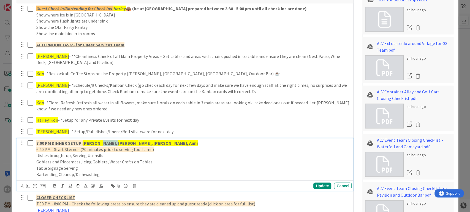
drag, startPoint x: 112, startPoint y: 143, endPoint x: 99, endPoint y: 142, distance: 13.2
click at [99, 142] on strong "[PERSON_NAME], [PERSON_NAME], [PERSON_NAME], Anni" at bounding box center [140, 143] width 115 height 6
click at [97, 142] on strong "[PERSON_NAME], [PERSON_NAME], [PERSON_NAME], Anni" at bounding box center [140, 143] width 115 height 6
click at [313, 187] on div "Update" at bounding box center [322, 186] width 18 height 7
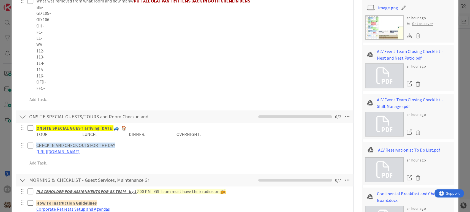
scroll to position [0, 0]
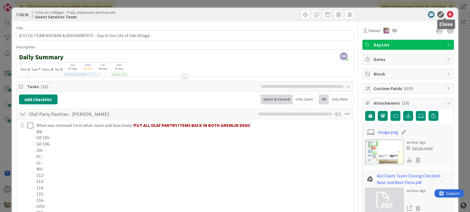
click at [446, 13] on icon at bounding box center [449, 14] width 7 height 7
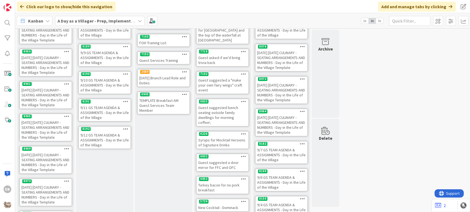
click at [99, 141] on div "9/12 GS TEAM AGENDA & ASSIGNMENTS - Day in the Life of the Village" at bounding box center [105, 140] width 52 height 17
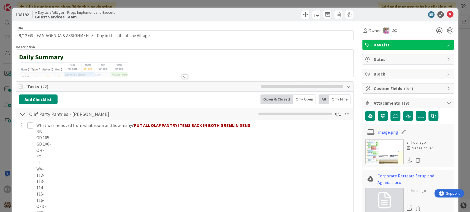
type textarea "x"
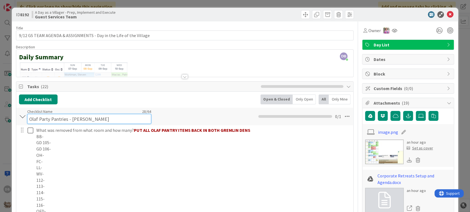
click at [86, 113] on div "Checklist Name 28 / 64 Olaf Party Pantries - [PERSON_NAME]" at bounding box center [89, 116] width 124 height 15
drag, startPoint x: 87, startPoint y: 119, endPoint x: 70, endPoint y: 121, distance: 17.7
click at [70, 121] on input "Olaf Party Pantries - [PERSON_NAME]" at bounding box center [89, 119] width 124 height 10
click at [79, 119] on input "Olaf Party Pantries - [PERSON_NAME]" at bounding box center [89, 119] width 124 height 10
click at [84, 118] on input "Olaf Party Pantries - [PERSON_NAME]" at bounding box center [89, 119] width 124 height 10
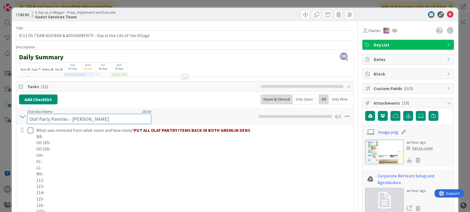
drag, startPoint x: 87, startPoint y: 118, endPoint x: 71, endPoint y: 119, distance: 16.0
click at [71, 119] on input "Olaf Party Pantries - [PERSON_NAME]" at bounding box center [89, 119] width 124 height 10
type input "Olaf Party Pantries - Kyla"
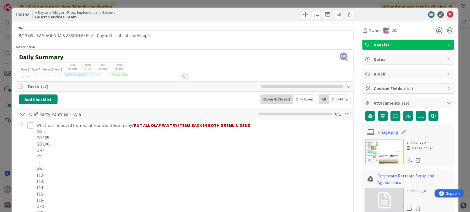
type textarea "x"
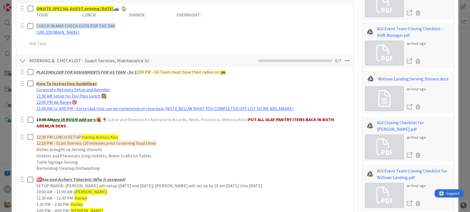
scroll to position [275, 0]
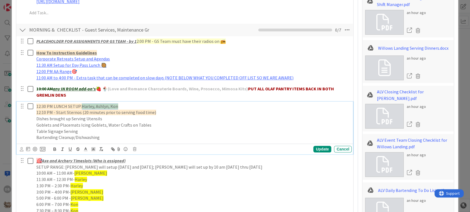
drag, startPoint x: 117, startPoint y: 107, endPoint x: 83, endPoint y: 108, distance: 33.6
click at [83, 108] on span "Harley, Ashlyn, Kon" at bounding box center [100, 107] width 36 height 6
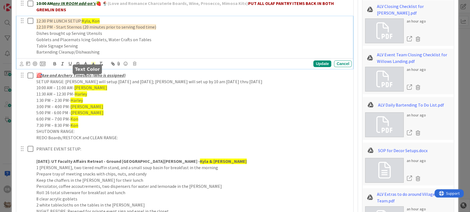
scroll to position [367, 0]
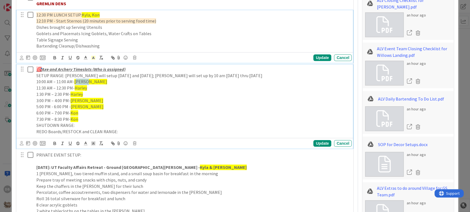
drag, startPoint x: 87, startPoint y: 80, endPoint x: 77, endPoint y: 81, distance: 10.2
click at [77, 81] on span "[PERSON_NAME]" at bounding box center [90, 82] width 33 height 6
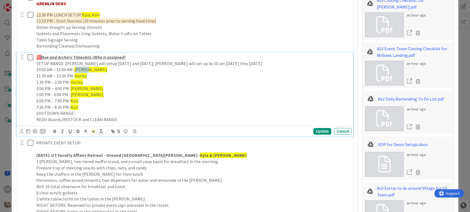
scroll to position [354, 0]
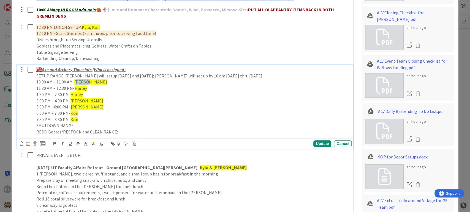
type textarea "x"
click at [96, 83] on p "10:00 AM – 11:00 AM- [PERSON_NAME]" at bounding box center [192, 82] width 313 height 6
drag, startPoint x: 87, startPoint y: 81, endPoint x: 76, endPoint y: 82, distance: 11.8
click at [76, 82] on span "[PERSON_NAME]" at bounding box center [90, 82] width 33 height 6
click at [87, 80] on span "[PERSON_NAME]" at bounding box center [90, 82] width 33 height 6
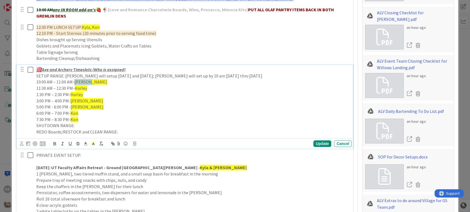
drag, startPoint x: 88, startPoint y: 83, endPoint x: 75, endPoint y: 81, distance: 13.0
click at [75, 81] on span "[PERSON_NAME]" at bounding box center [90, 82] width 33 height 6
drag, startPoint x: 87, startPoint y: 87, endPoint x: 75, endPoint y: 89, distance: 12.3
click at [75, 89] on p "11:30 AM – 12:30 PM- [PERSON_NAME]" at bounding box center [192, 88] width 313 height 6
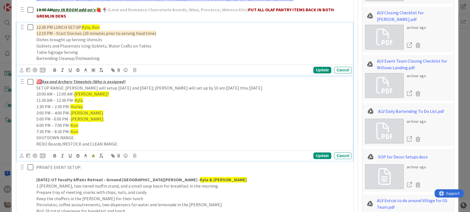
scroll to position [367, 0]
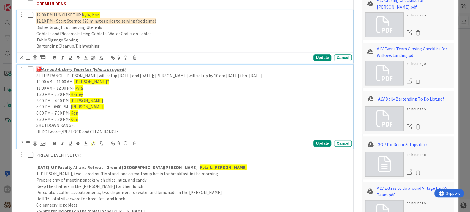
click at [91, 25] on div "12:30 PM LUNCH SETUP: [GEOGRAPHIC_DATA], [GEOGRAPHIC_DATA] 12:10 PM - Start Ste…" at bounding box center [192, 30] width 317 height 41
drag, startPoint x: 83, startPoint y: 97, endPoint x: 72, endPoint y: 96, distance: 11.9
click at [72, 96] on p "1:30 PM – 2:30 PM- [PERSON_NAME]" at bounding box center [192, 94] width 313 height 6
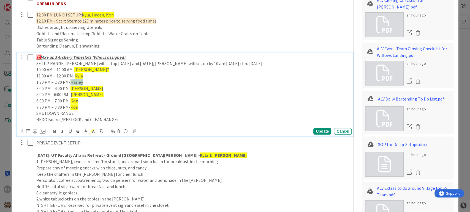
scroll to position [354, 0]
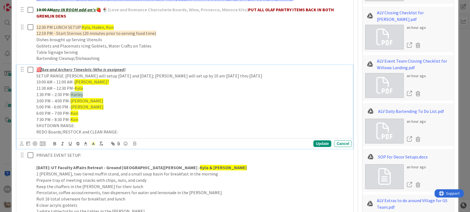
click at [90, 96] on p "1:30 PM – 2:30 PM- [PERSON_NAME]" at bounding box center [192, 95] width 313 height 6
drag, startPoint x: 82, startPoint y: 93, endPoint x: 71, endPoint y: 94, distance: 10.9
click at [71, 94] on span "Harley" at bounding box center [76, 95] width 12 height 6
drag, startPoint x: 83, startPoint y: 102, endPoint x: 71, endPoint y: 101, distance: 11.9
click at [71, 101] on p "3:00 PM – 4:00 PM- [GEOGRAPHIC_DATA]" at bounding box center [192, 101] width 313 height 6
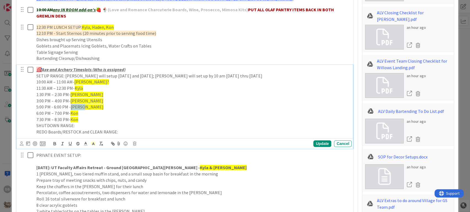
drag, startPoint x: 83, startPoint y: 107, endPoint x: 69, endPoint y: 108, distance: 14.1
click at [69, 108] on p "5:00 PM - 6:00 PM - [GEOGRAPHIC_DATA]" at bounding box center [192, 107] width 313 height 6
click at [317, 143] on div "Update" at bounding box center [322, 144] width 18 height 7
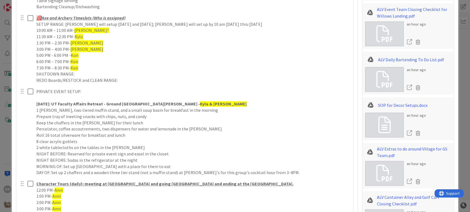
scroll to position [416, 0]
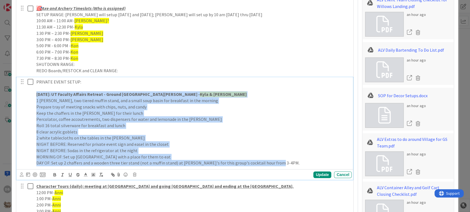
drag, startPoint x: 276, startPoint y: 162, endPoint x: 36, endPoint y: 95, distance: 249.2
click at [36, 95] on div "PRIVATE EVENT SETUP: [DATE]: UT Faculty Affairs Retreat - Ground Elf [PERSON_NA…" at bounding box center [192, 122] width 317 height 91
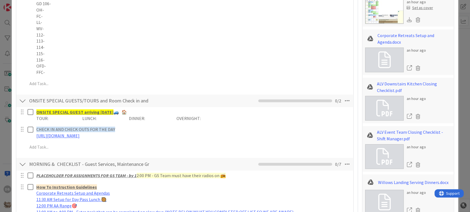
scroll to position [0, 0]
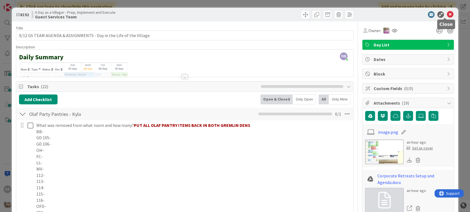
click at [447, 14] on icon at bounding box center [449, 14] width 7 height 7
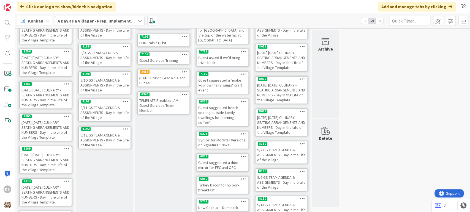
click at [102, 113] on div "9/11 GS TEAM AGENDA & ASSIGNMENTS - Day in the Life of the Village" at bounding box center [105, 112] width 52 height 17
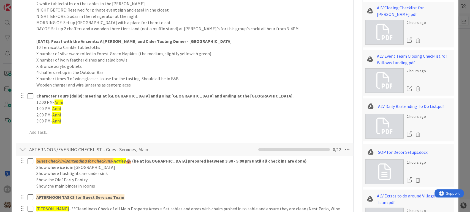
scroll to position [489, 0]
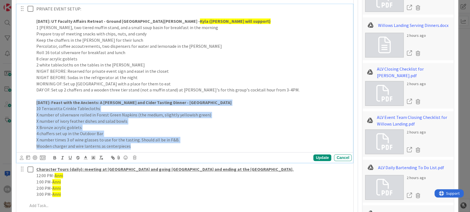
drag, startPoint x: 129, startPoint y: 147, endPoint x: 31, endPoint y: 101, distance: 107.6
click at [31, 101] on div "PRIVATE EVENT SETUP: [DATE]: UT Faculty Affairs Retreat - Ground Elf [PERSON_NA…" at bounding box center [185, 77] width 333 height 147
copy div "[DATE]: Feast with the Ancients: A [PERSON_NAME] and Cider Tasting Dinner - [GE…"
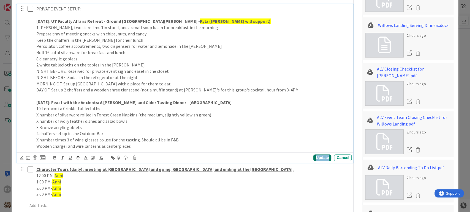
click at [321, 158] on div "Update" at bounding box center [322, 158] width 18 height 7
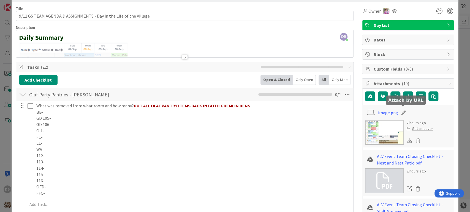
scroll to position [0, 0]
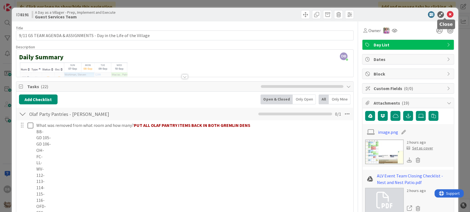
click at [446, 13] on icon at bounding box center [449, 14] width 7 height 7
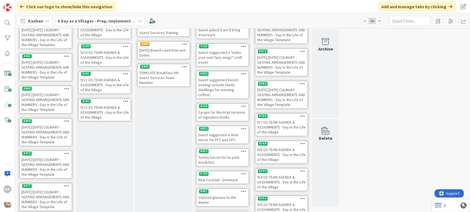
scroll to position [105, 0]
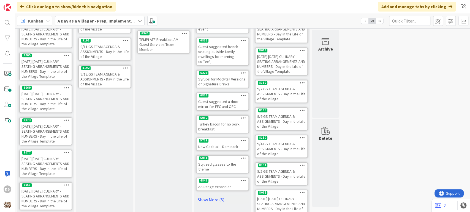
click at [100, 76] on div "9/12 GS TEAM AGENDA & ASSIGNMENTS - Day in the Life of the Village" at bounding box center [105, 79] width 52 height 17
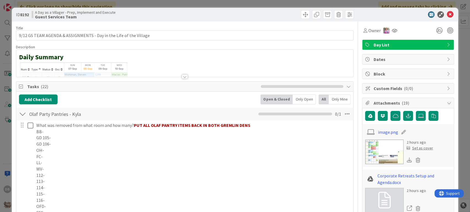
type textarea "x"
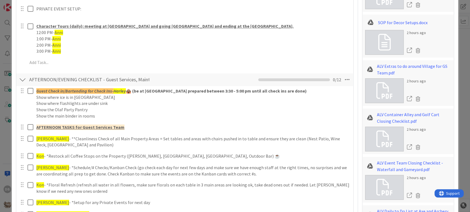
scroll to position [428, 0]
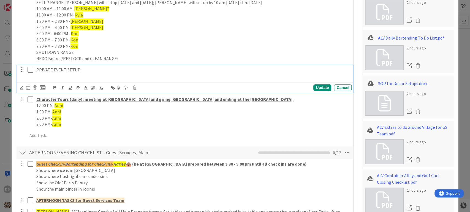
click at [62, 79] on div "PRIVATE EVENT SETUP:" at bounding box center [192, 73] width 317 height 16
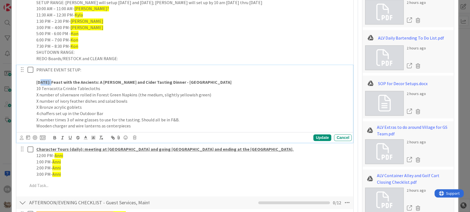
drag, startPoint x: 59, startPoint y: 81, endPoint x: 42, endPoint y: 80, distance: 17.6
click at [42, 80] on strong "[DATE]: Feast with the Ancients: A [PERSON_NAME] and Cider Tasting Dinner - [GE…" at bounding box center [133, 83] width 195 height 6
click at [320, 137] on div "Update" at bounding box center [322, 138] width 18 height 7
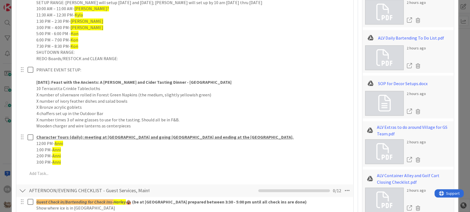
scroll to position [458, 0]
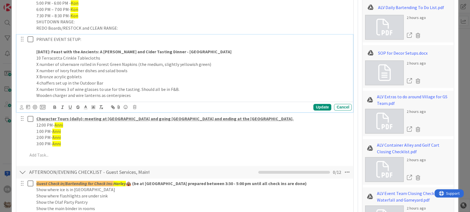
click at [136, 93] on p "Wooden charger and wire lanterns as centerpieces" at bounding box center [192, 95] width 313 height 6
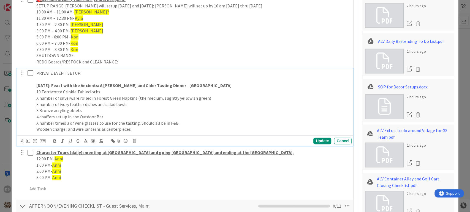
scroll to position [428, 0]
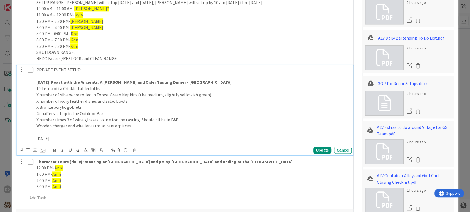
click at [90, 140] on p "[DATE]:" at bounding box center [192, 139] width 313 height 6
drag, startPoint x: 90, startPoint y: 140, endPoint x: 94, endPoint y: 150, distance: 10.7
click at [91, 141] on p "[DATE]: Herbal Medicnes" at bounding box center [192, 139] width 313 height 6
click at [95, 140] on p "[DATE]: Herbal Medicnes" at bounding box center [192, 139] width 313 height 6
click at [313, 150] on div "Update" at bounding box center [322, 150] width 18 height 7
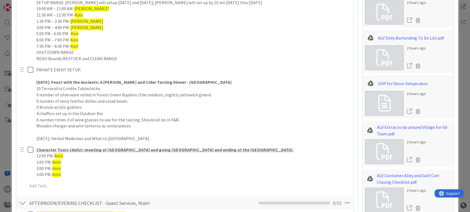
type textarea "x"
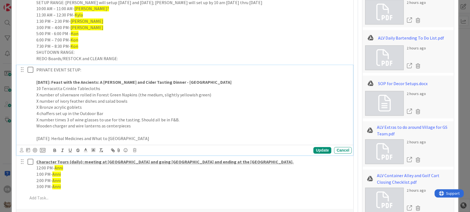
click at [179, 141] on p "[DATE]: Herbal Medicines and What to [GEOGRAPHIC_DATA]" at bounding box center [192, 139] width 313 height 6
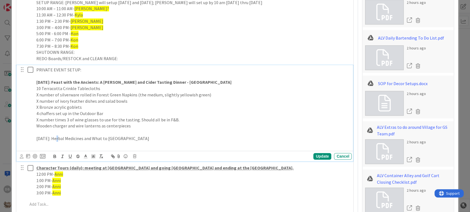
click at [62, 139] on p "[DATE]: Herbal Medicines and What to [GEOGRAPHIC_DATA]" at bounding box center [192, 139] width 313 height 6
click at [59, 146] on p at bounding box center [192, 145] width 313 height 6
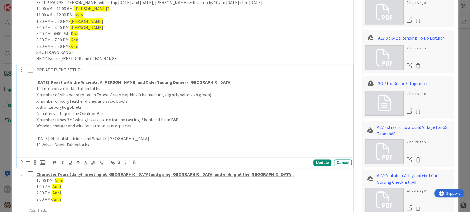
click at [64, 152] on p at bounding box center [192, 151] width 313 height 6
